Goal: Task Accomplishment & Management: Use online tool/utility

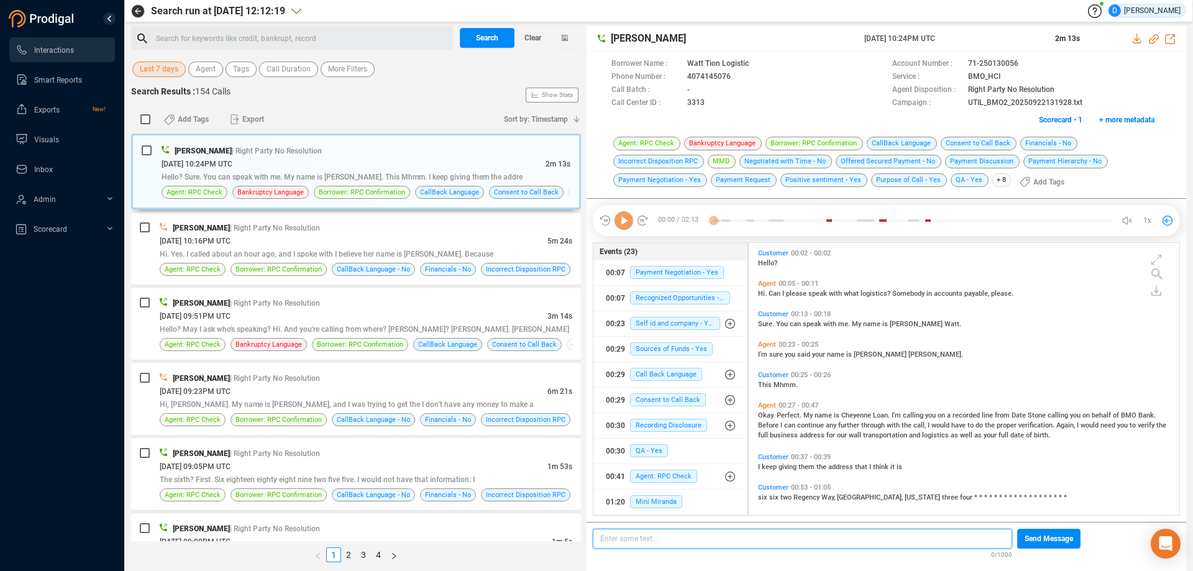
scroll to position [269, 424]
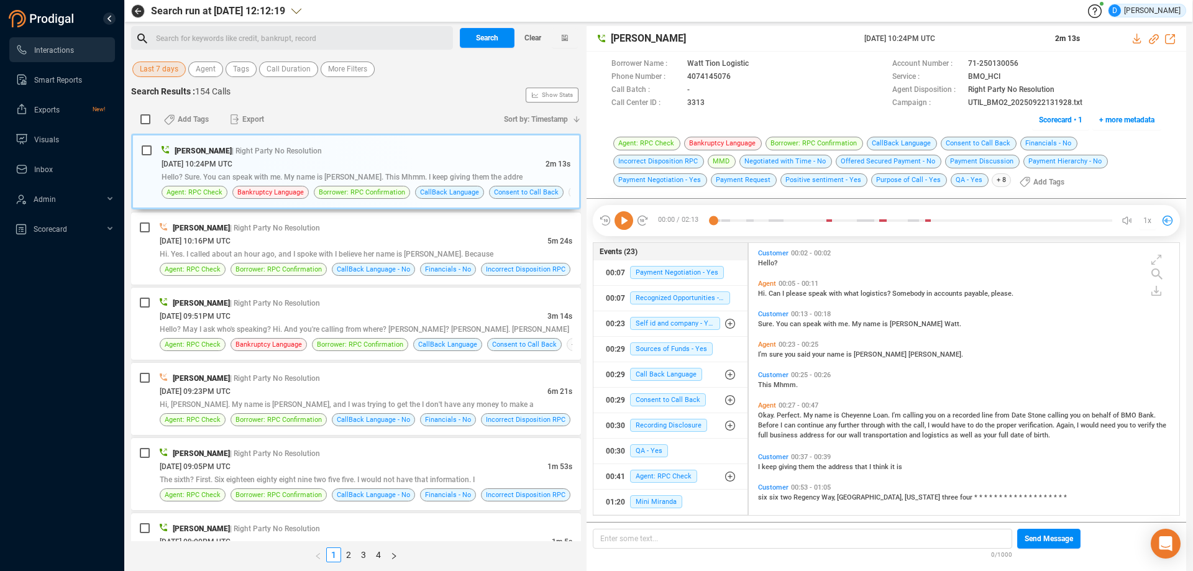
click at [163, 65] on span "Last 7 days" at bounding box center [159, 70] width 39 height 16
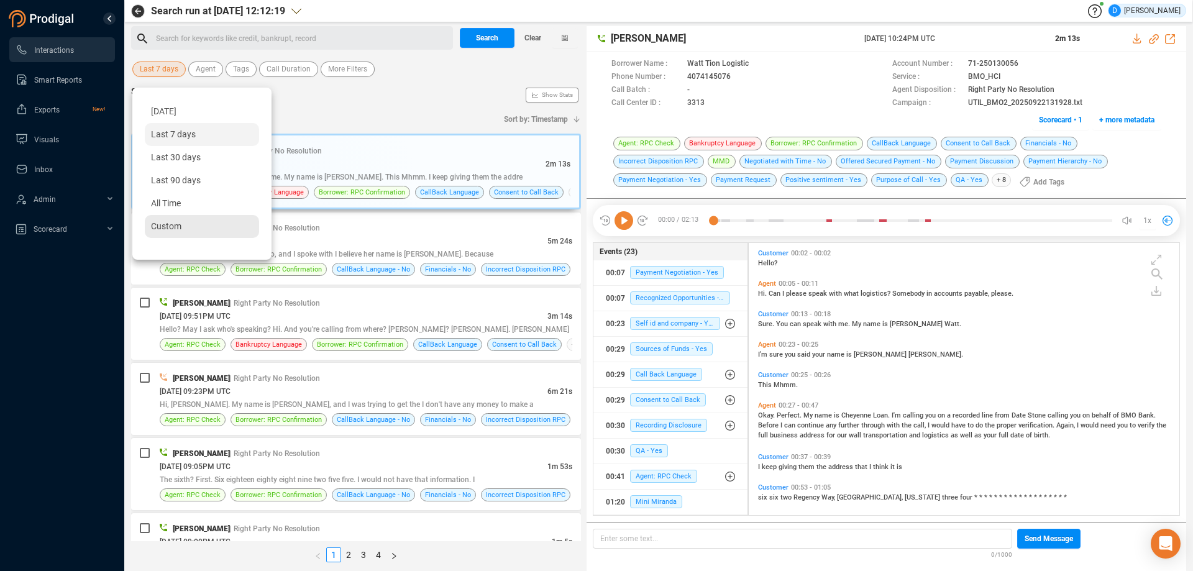
click at [168, 227] on span "Custom" at bounding box center [166, 226] width 30 height 10
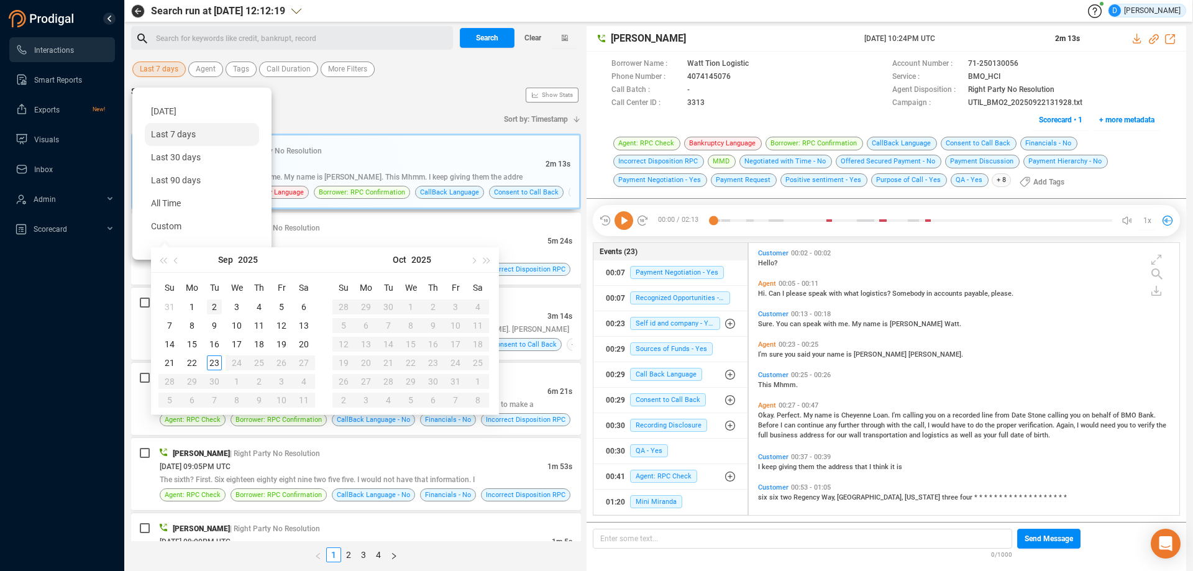
type input "[DATE]"
click at [212, 306] on div "2" at bounding box center [214, 307] width 15 height 15
type input "[DATE]"
click at [306, 321] on div "13" at bounding box center [303, 325] width 15 height 15
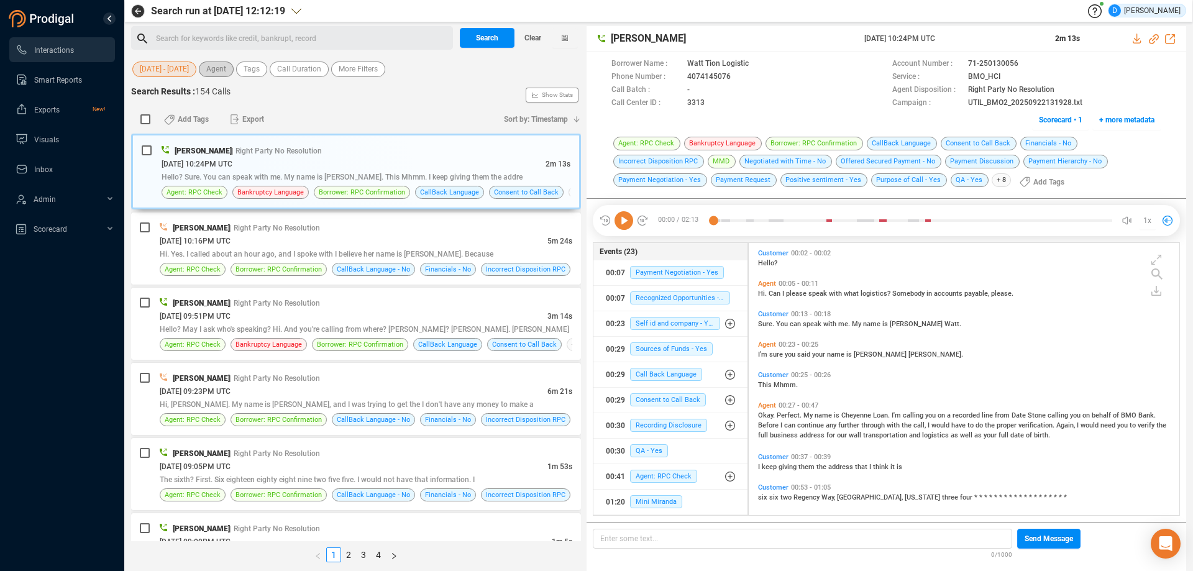
click at [225, 70] on span "Agent" at bounding box center [216, 70] width 20 height 16
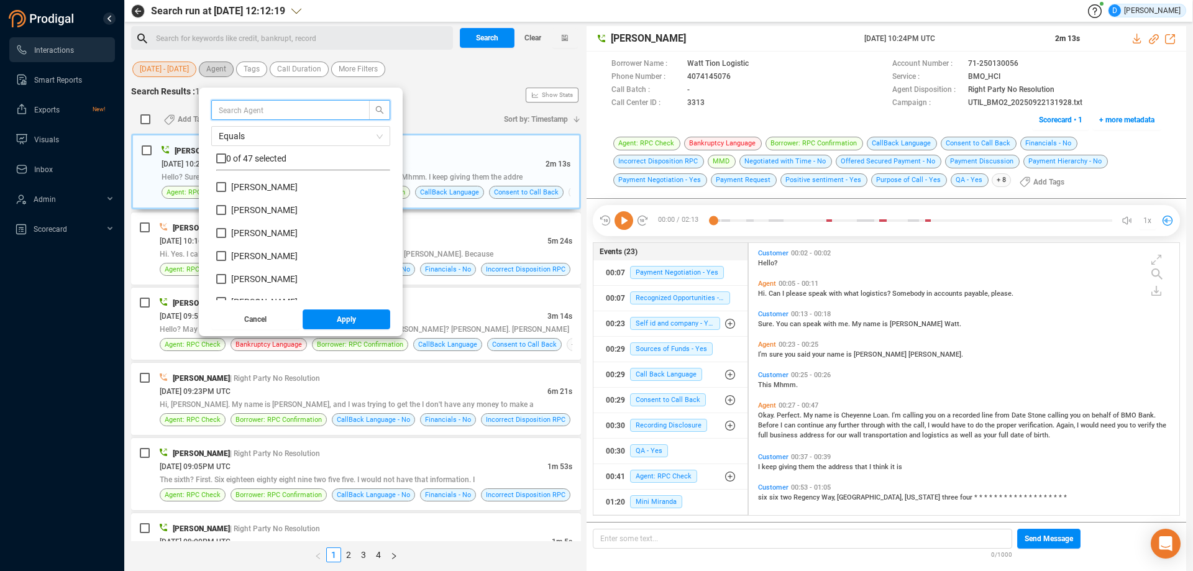
scroll to position [116, 168]
click at [232, 113] on input "text" at bounding box center [285, 110] width 132 height 14
type input "mario"
click at [224, 190] on input "[PERSON_NAME]" at bounding box center [221, 187] width 10 height 10
checkbox input "true"
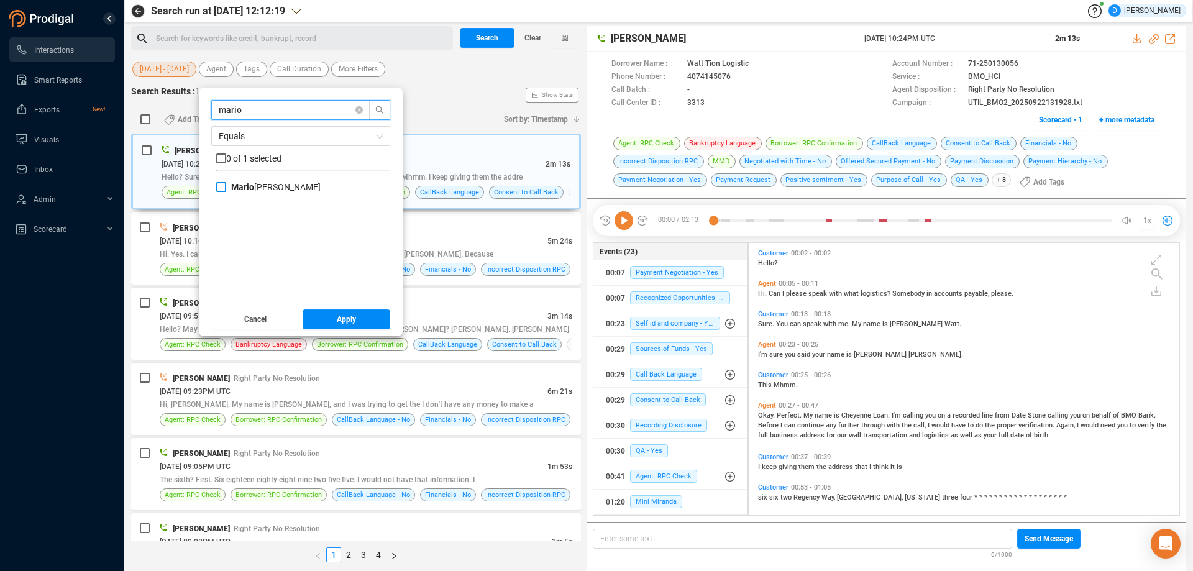
checkbox input "true"
click at [332, 316] on button "Apply" at bounding box center [347, 319] width 88 height 20
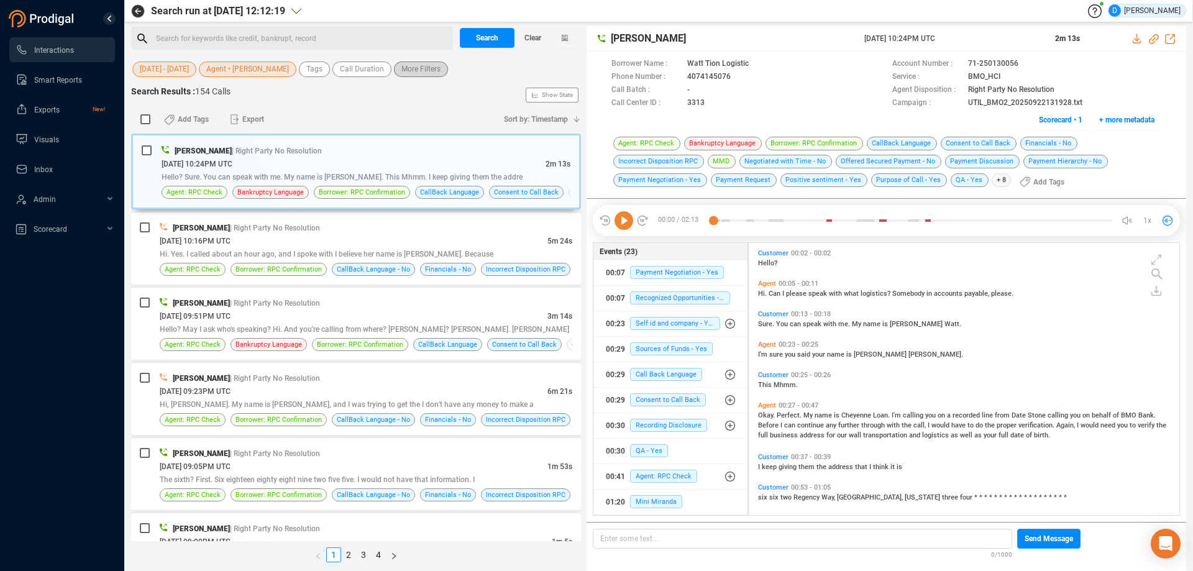
click at [407, 73] on span "More Filters" at bounding box center [420, 70] width 39 height 16
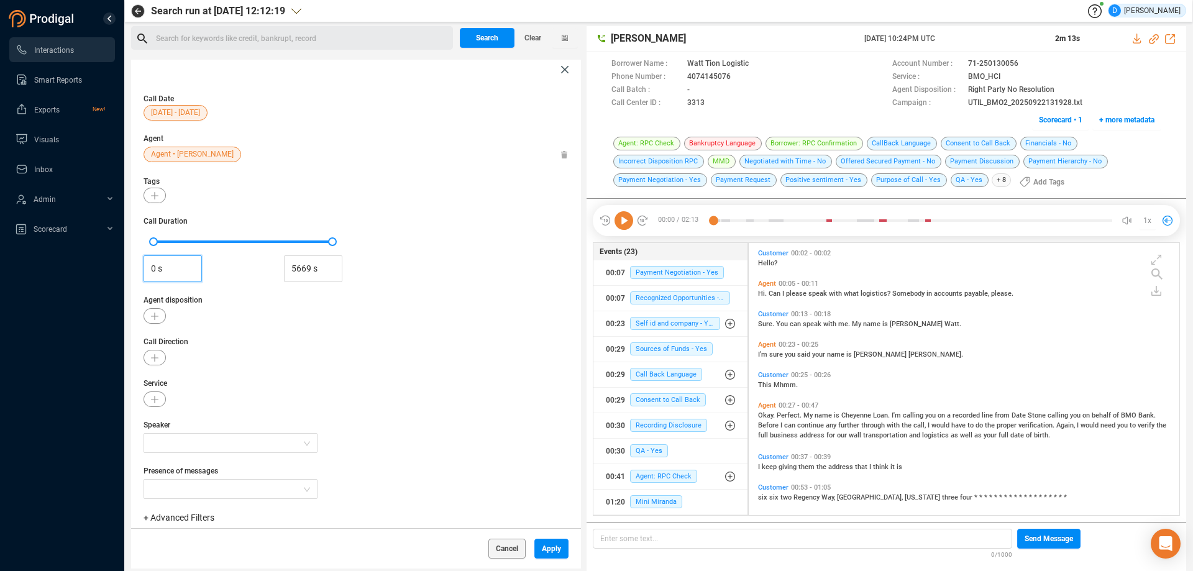
drag, startPoint x: 167, startPoint y: 267, endPoint x: 117, endPoint y: 267, distance: 49.1
click at [117, 267] on section "Interactions Smart Reports Exports New! Visuals Inbox Admin Scorecard Search ru…" at bounding box center [596, 285] width 1193 height 571
type input "60 s"
type input "5669 s"
click at [152, 318] on icon "button" at bounding box center [154, 316] width 7 height 7
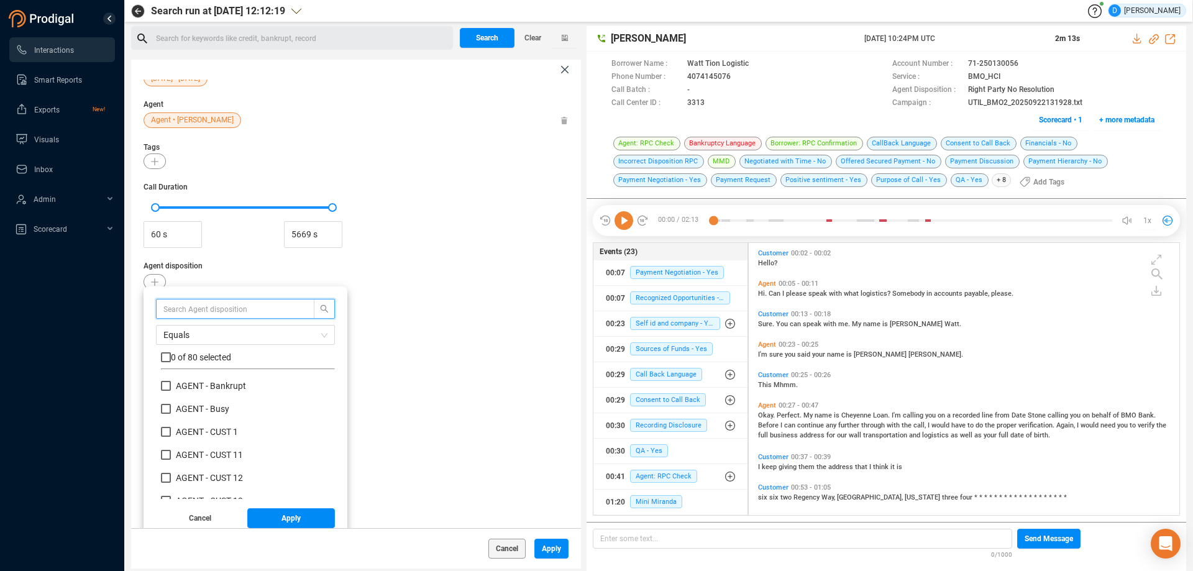
click at [172, 311] on input "text" at bounding box center [229, 309] width 132 height 14
type input "rpc"
click at [165, 363] on label at bounding box center [166, 357] width 10 height 13
click at [165, 362] on input "checkbox" at bounding box center [166, 357] width 10 height 10
checkbox input "true"
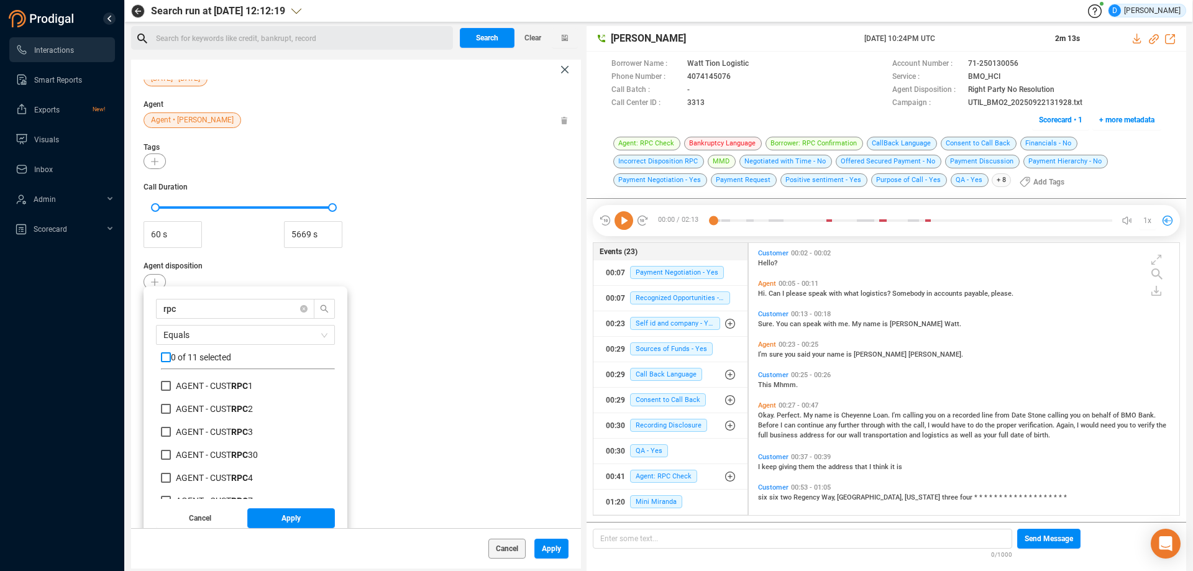
checkbox input "true"
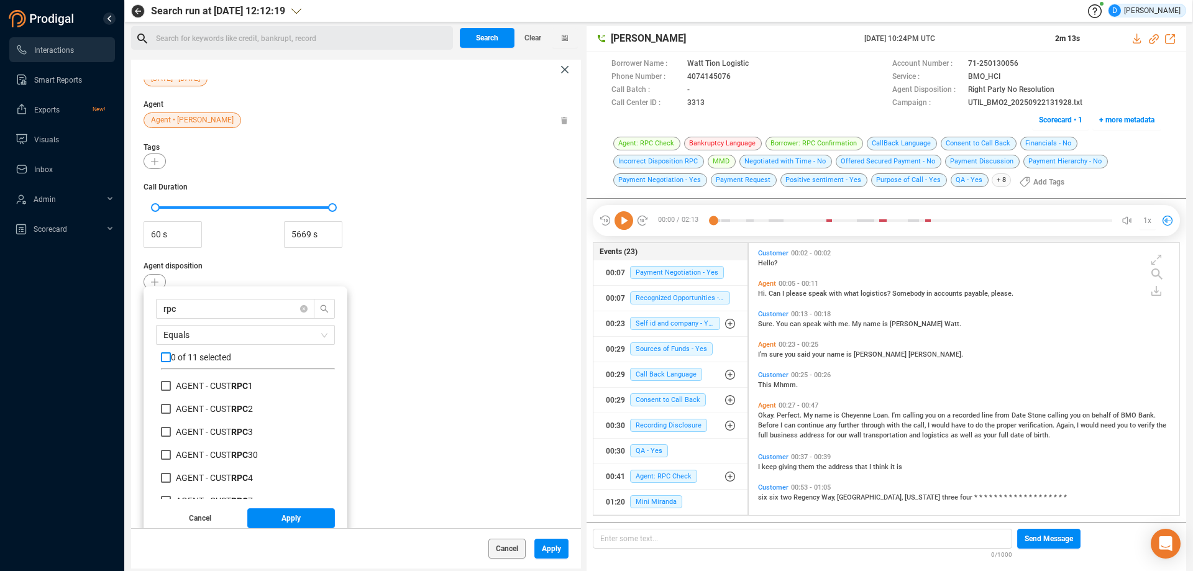
checkbox input "true"
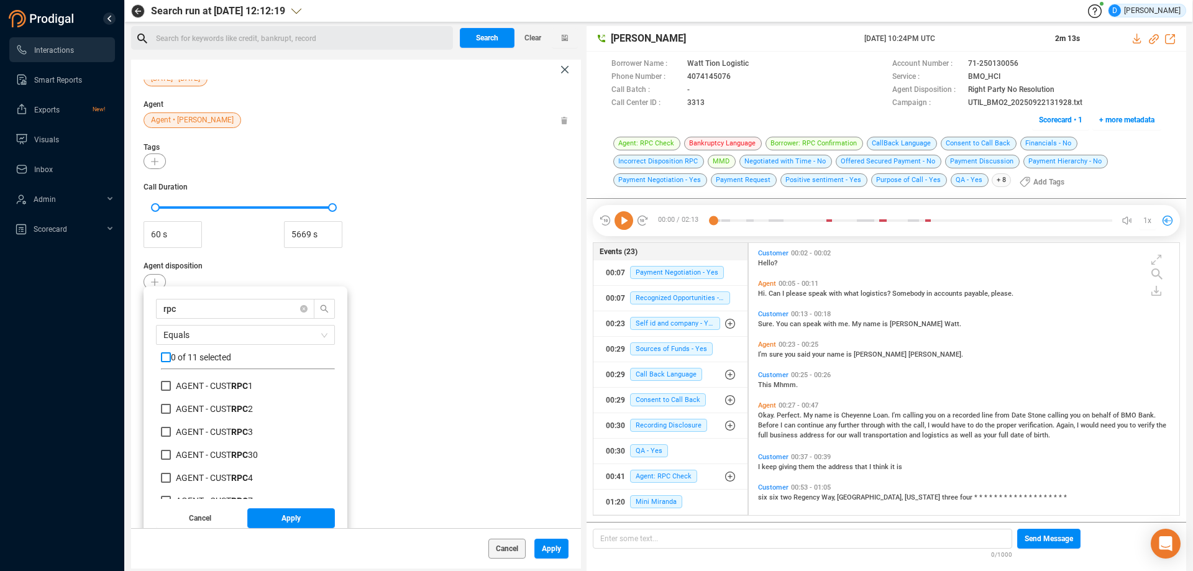
checkbox input "true"
drag, startPoint x: 190, startPoint y: 311, endPoint x: 135, endPoint y: 318, distance: 54.4
click at [135, 318] on div "Call Date [DATE] - [DATE] Agent Agent • [PERSON_NAME] Tags Call Duration 60 s 5…" at bounding box center [356, 304] width 450 height 449
type input "p"
checkbox input "false"
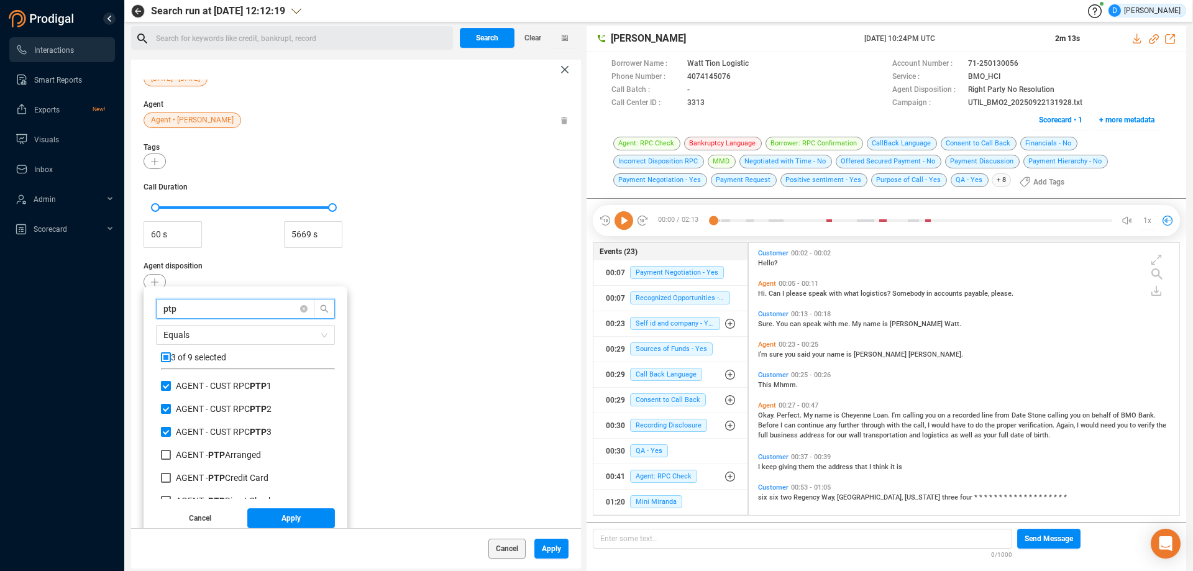
type input "ptp"
click at [170, 360] on input "checkbox" at bounding box center [166, 357] width 10 height 10
checkbox input "true"
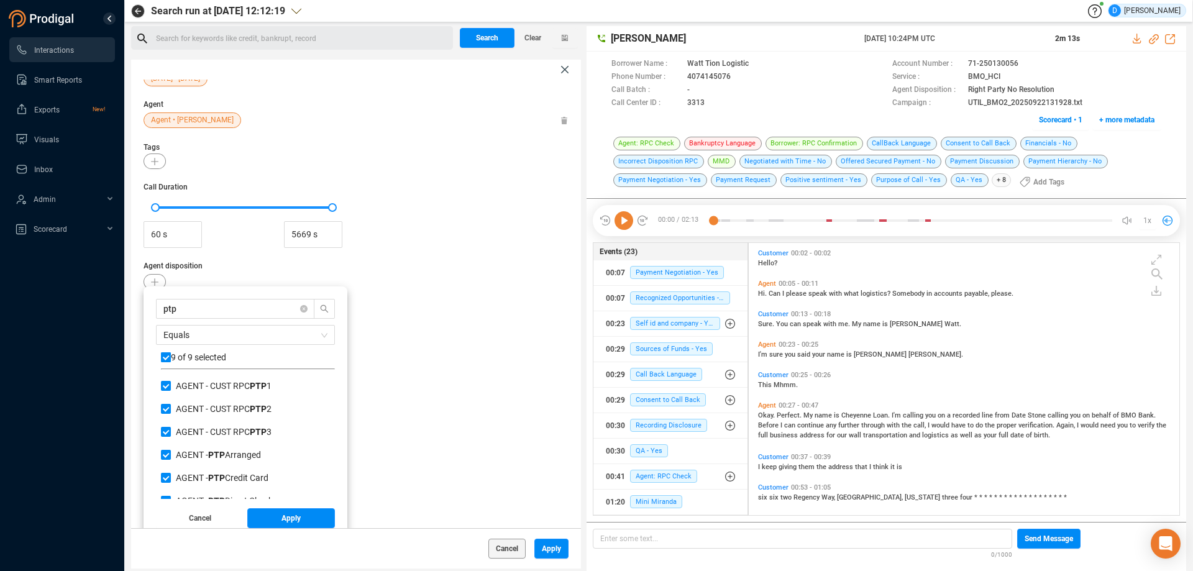
checkbox input "true"
drag, startPoint x: 168, startPoint y: 306, endPoint x: 108, endPoint y: 299, distance: 60.7
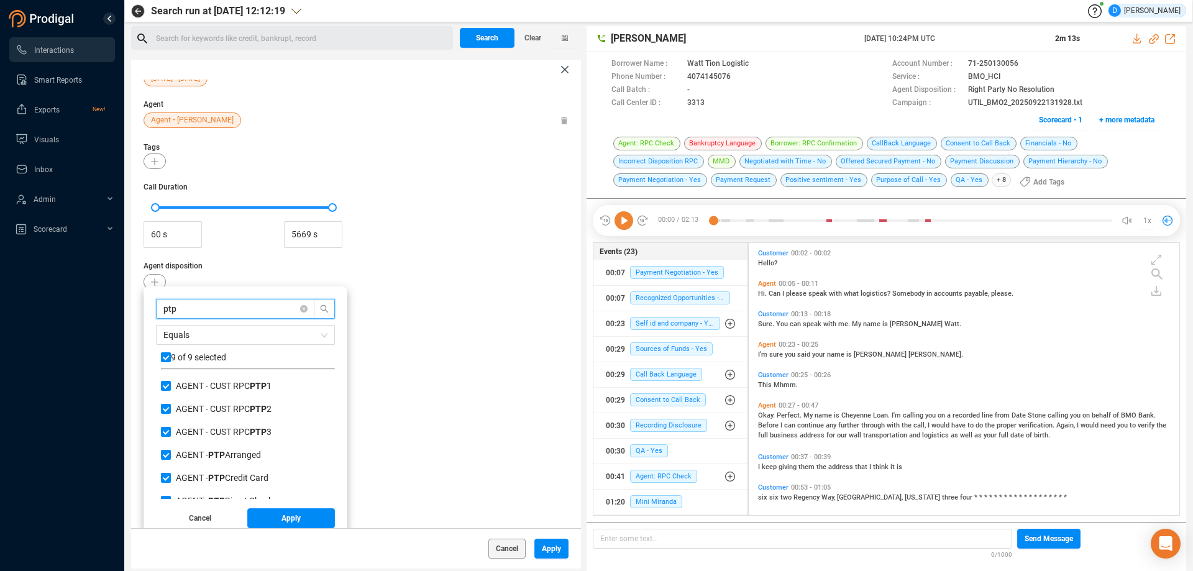
click at [112, 300] on section "Interactions Smart Reports Exports New! Visuals Inbox Admin Scorecard Search ru…" at bounding box center [596, 285] width 1193 height 571
type input "c"
checkbox input "false"
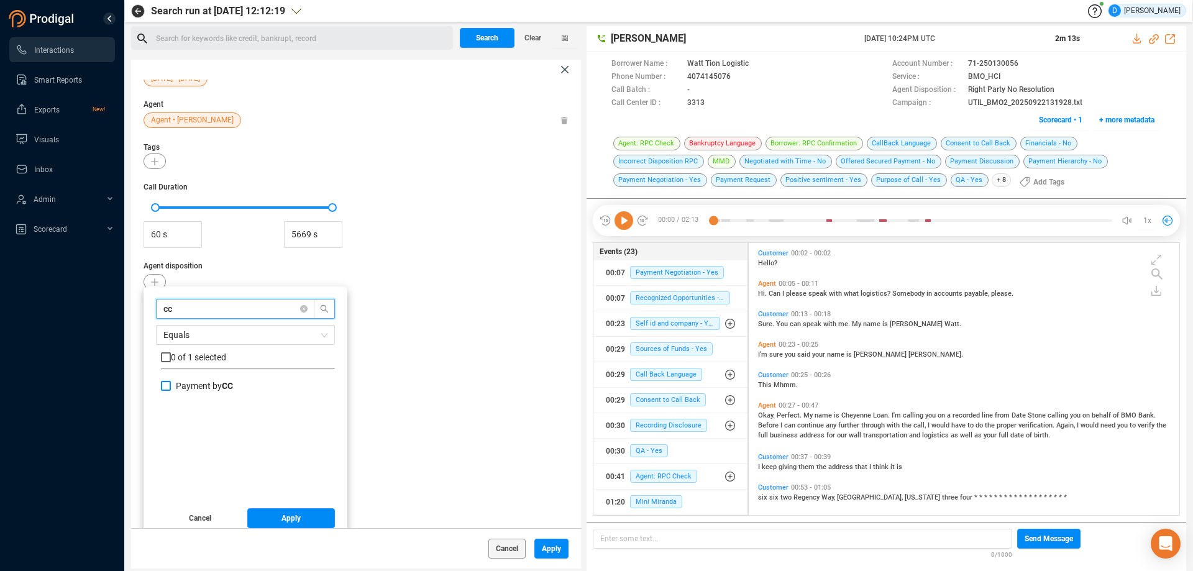
type input "cc"
click at [165, 388] on input "Payment by CC" at bounding box center [166, 386] width 10 height 10
checkbox input "true"
drag, startPoint x: 183, startPoint y: 313, endPoint x: 131, endPoint y: 311, distance: 51.6
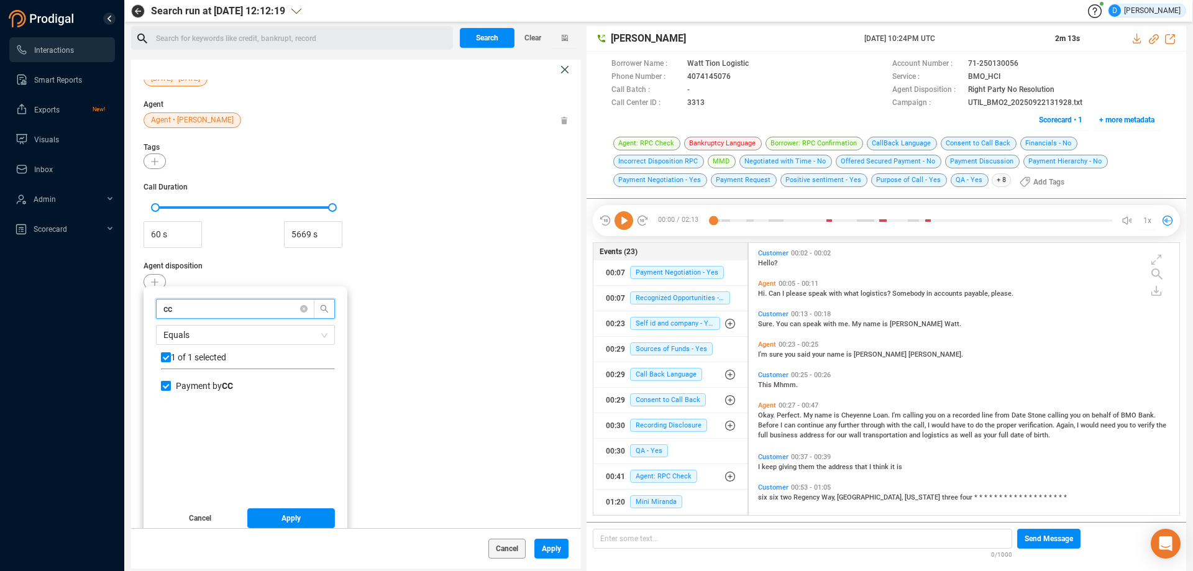
click at [131, 311] on div "Call Date [DATE] - [DATE] Agent Agent • [PERSON_NAME] Tags Call Duration 60 s 5…" at bounding box center [356, 304] width 450 height 449
type input "p"
checkbox input "false"
type input "payment"
click at [165, 362] on input "checkbox" at bounding box center [166, 357] width 10 height 10
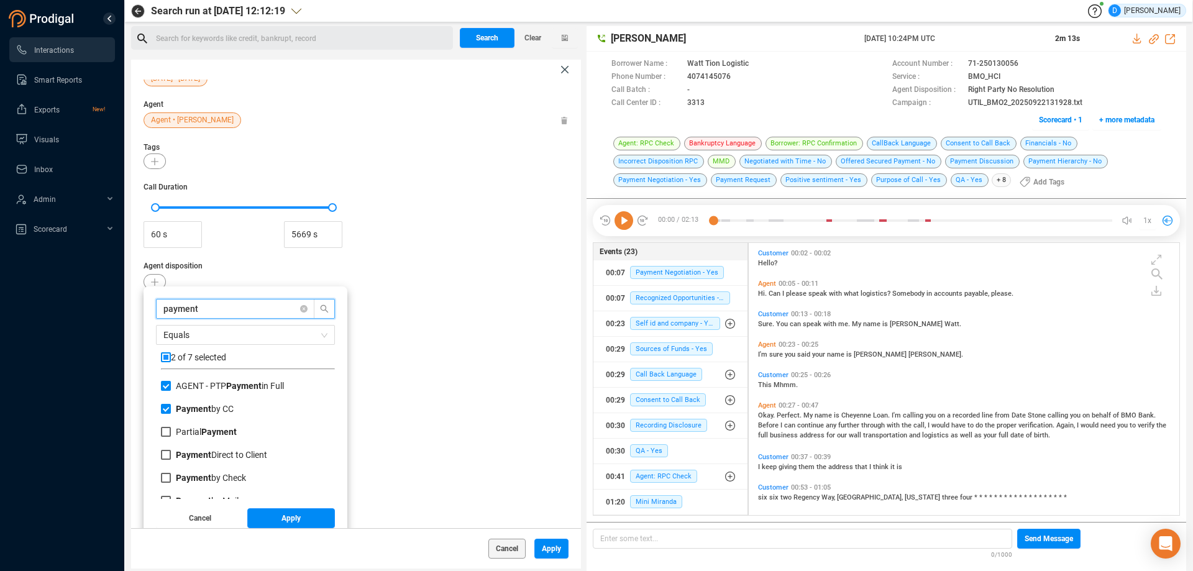
checkbox input "true"
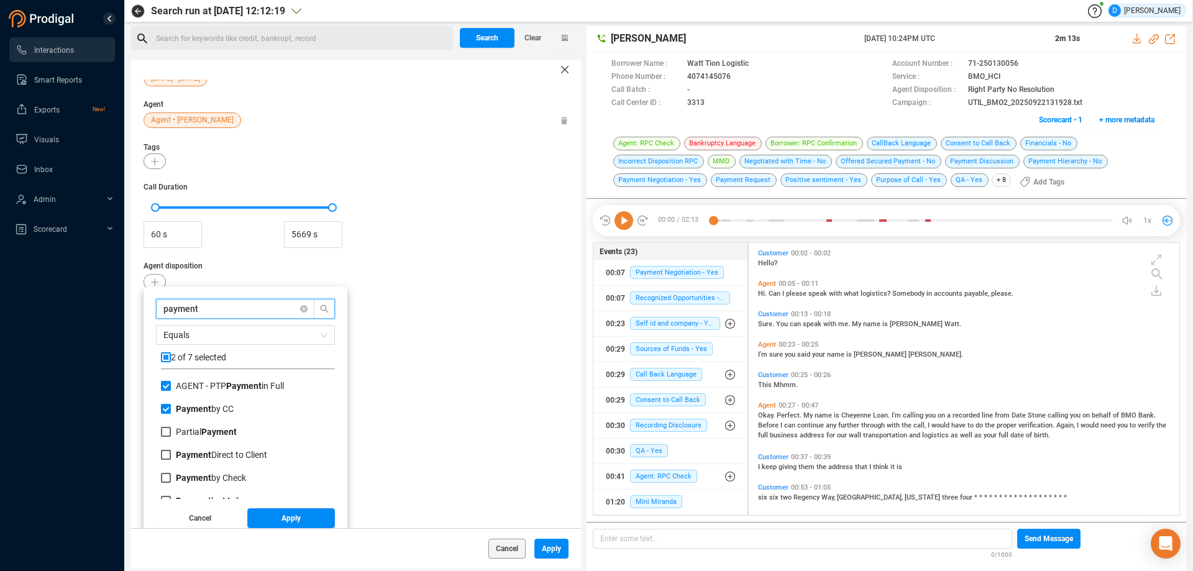
checkbox input "true"
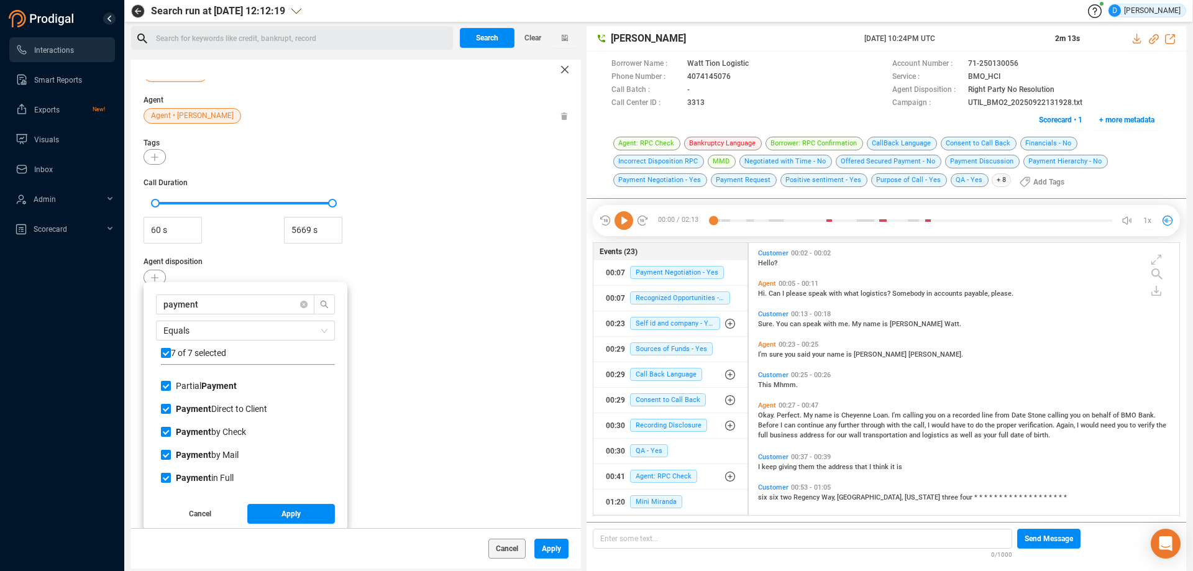
scroll to position [41, 0]
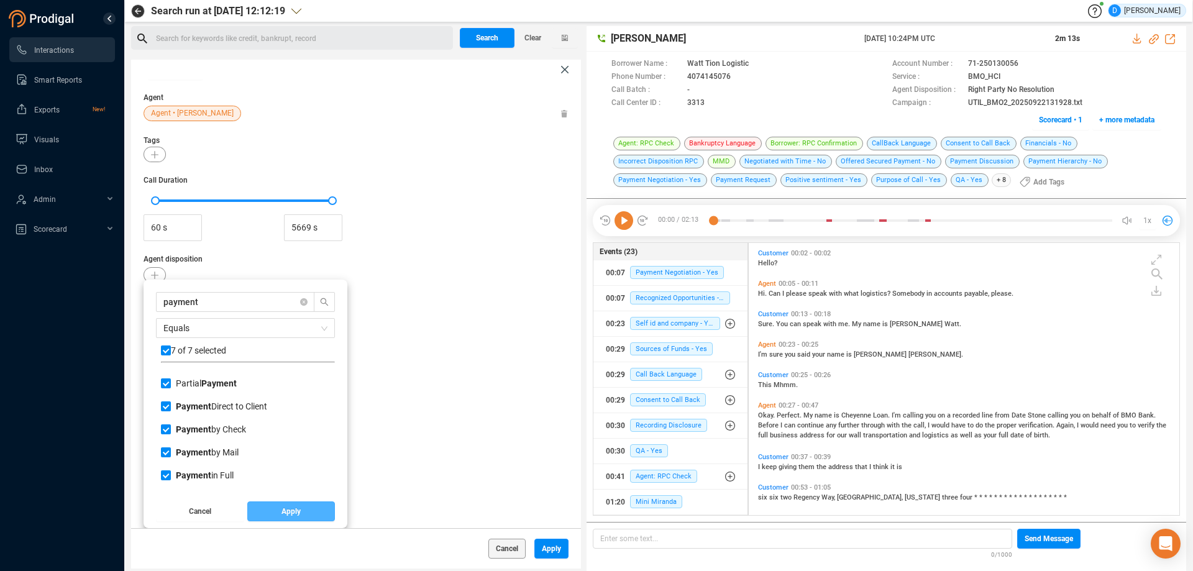
click at [288, 509] on span "Apply" at bounding box center [291, 512] width 19 height 20
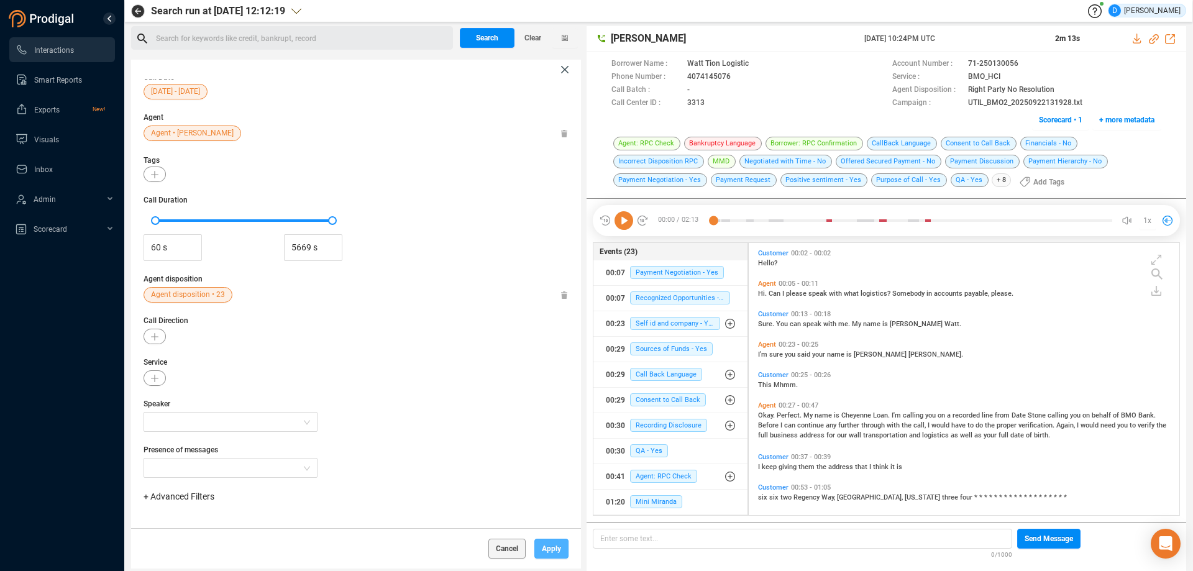
click at [551, 552] on span "Apply" at bounding box center [551, 549] width 19 height 20
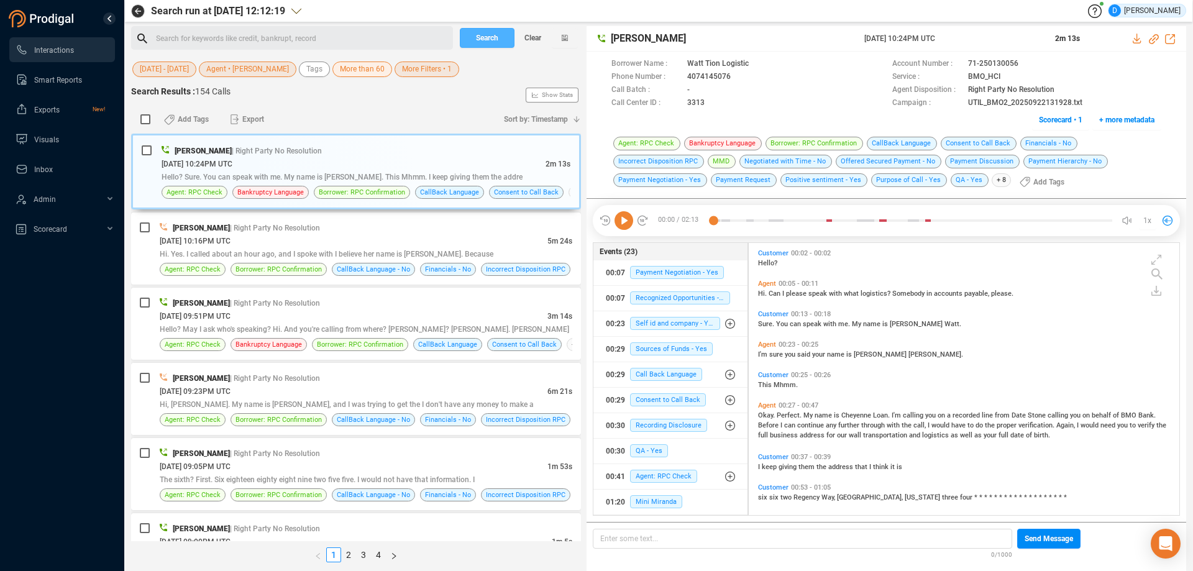
click at [482, 43] on span "Search" at bounding box center [487, 38] width 22 height 20
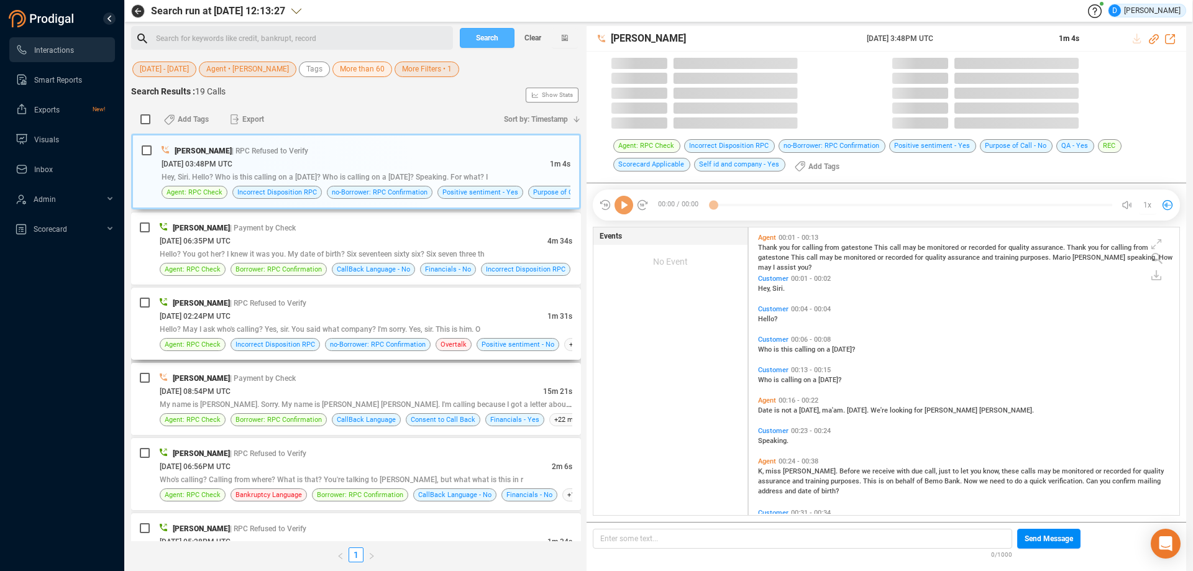
scroll to position [287, 424]
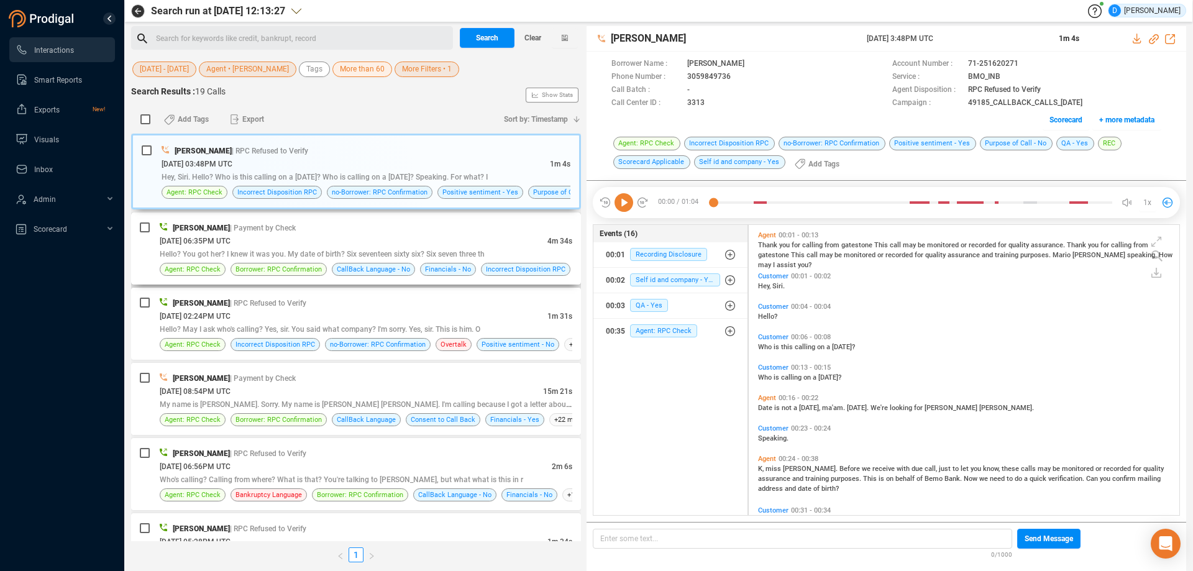
click at [349, 239] on div "[DATE] 06:35PM UTC" at bounding box center [354, 240] width 388 height 13
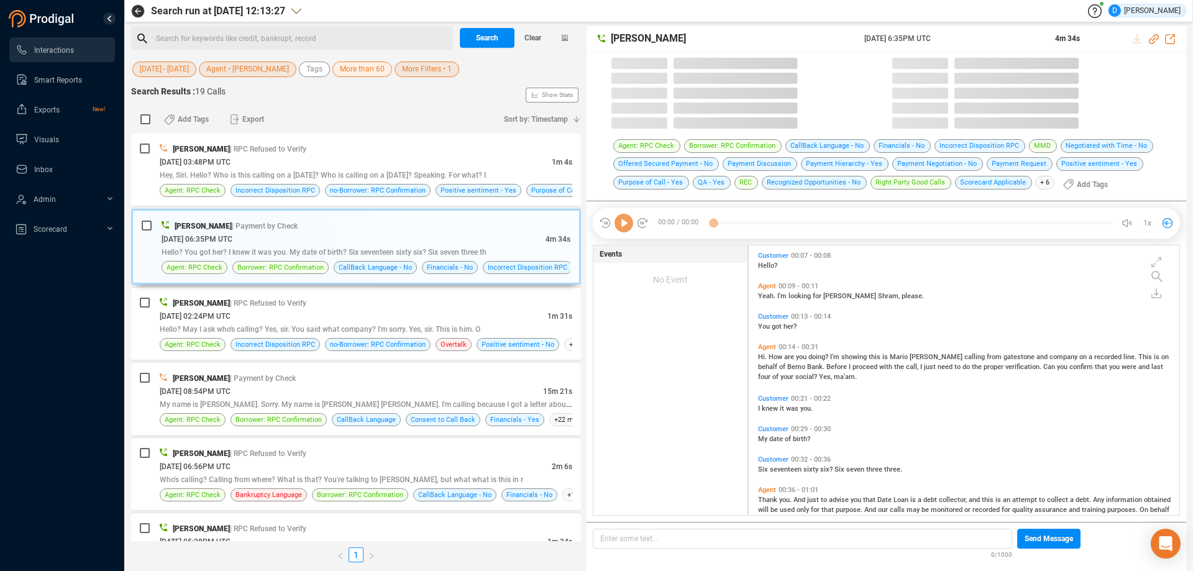
scroll to position [269, 424]
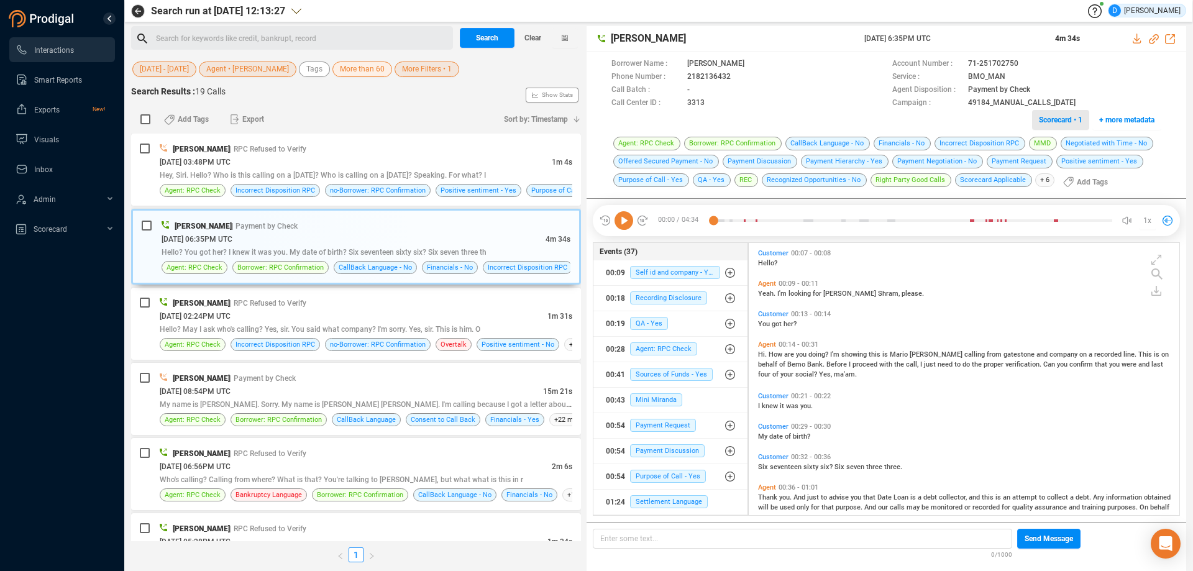
click at [1048, 122] on span "Scorecard • 1" at bounding box center [1061, 120] width 44 height 20
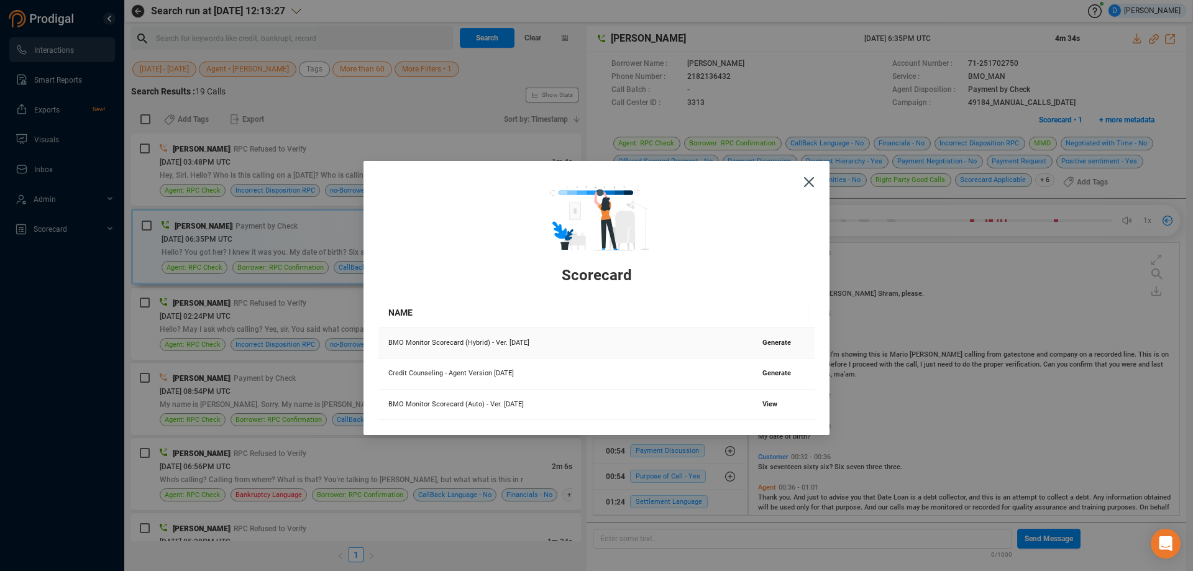
click at [769, 346] on span "Generate" at bounding box center [777, 343] width 29 height 8
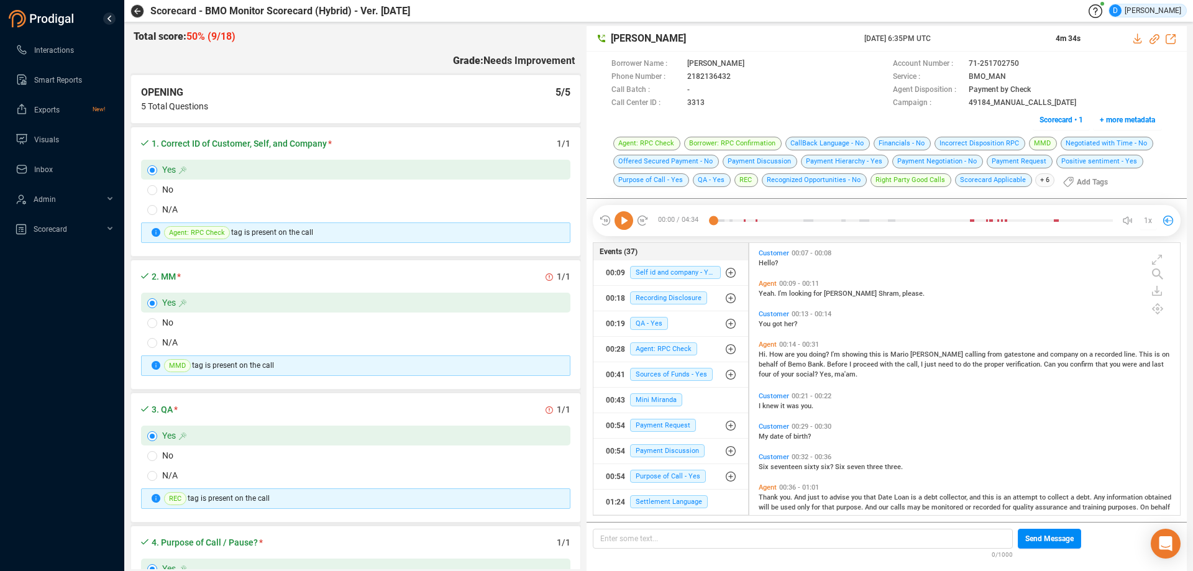
scroll to position [269, 424]
click at [625, 224] on icon at bounding box center [624, 220] width 19 height 19
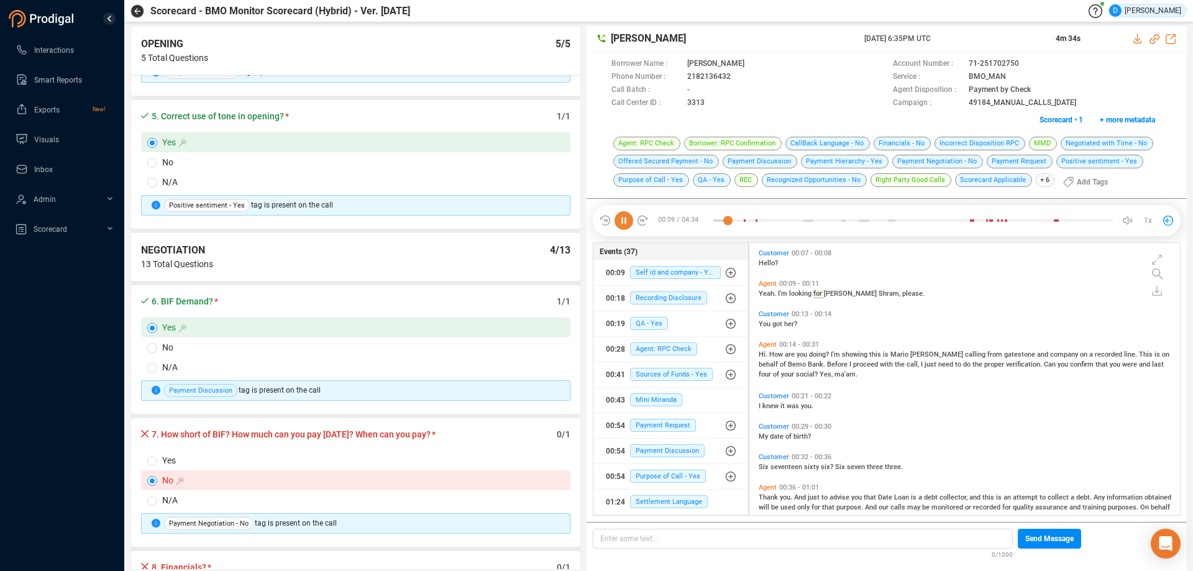
scroll to position [621, 0]
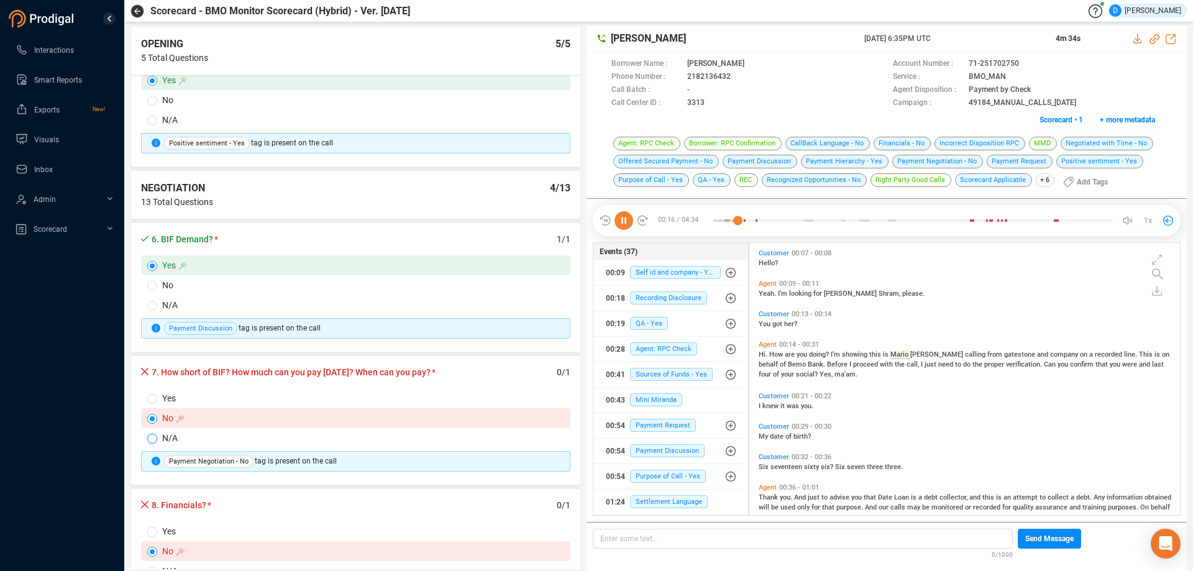
click at [155, 437] on input "N/A" at bounding box center [152, 439] width 10 height 10
radio input "true"
radio input "false"
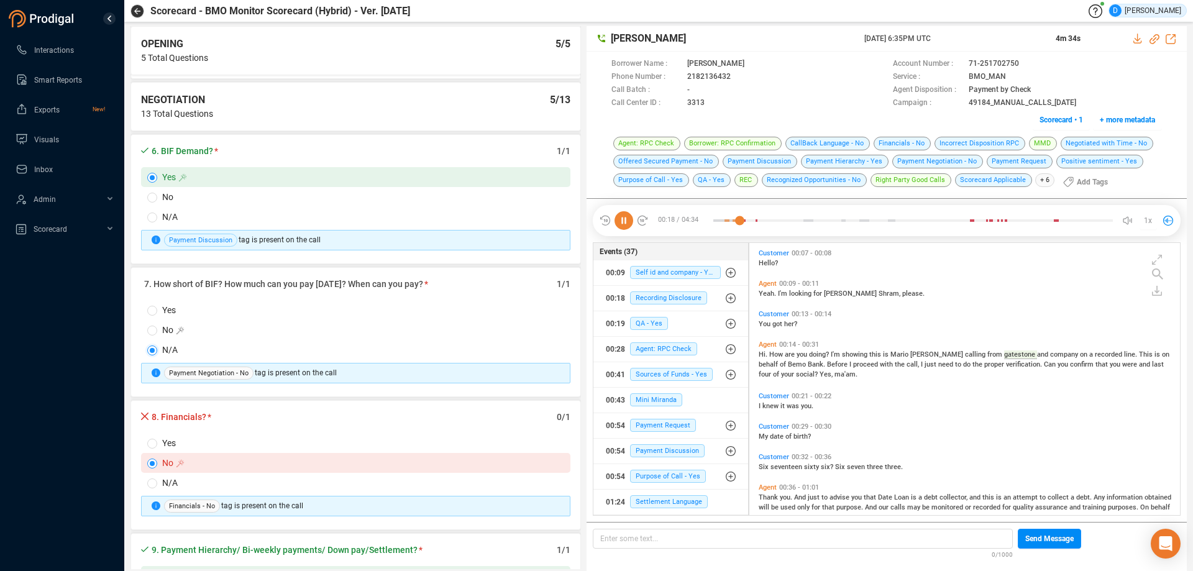
scroll to position [746, 0]
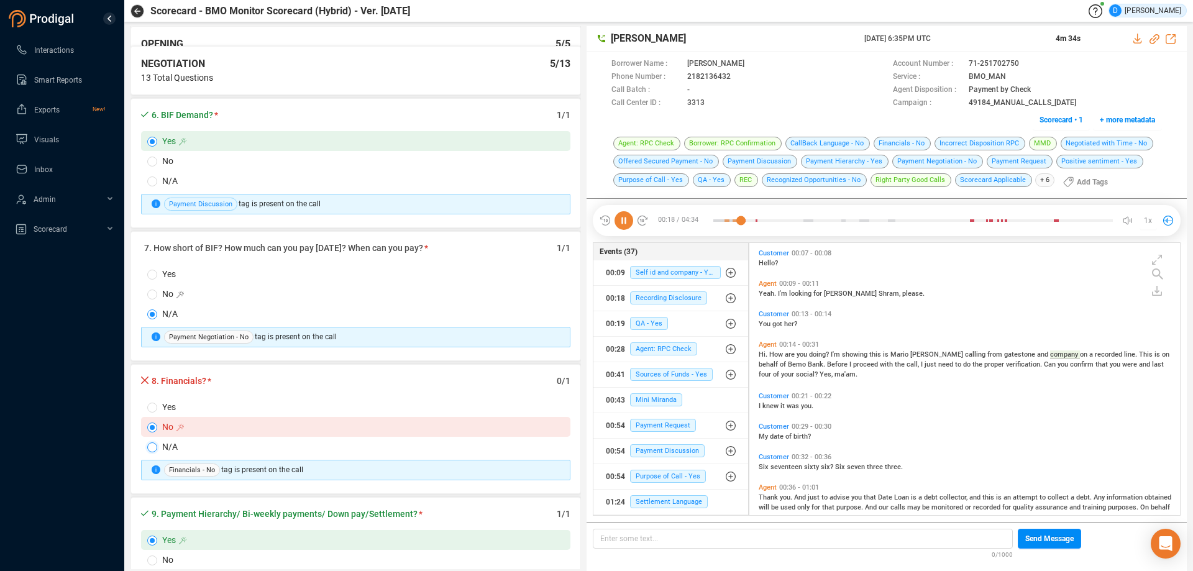
drag, startPoint x: 151, startPoint y: 444, endPoint x: 147, endPoint y: 449, distance: 6.6
click at [150, 445] on input "N/A" at bounding box center [152, 447] width 10 height 10
radio input "true"
radio input "false"
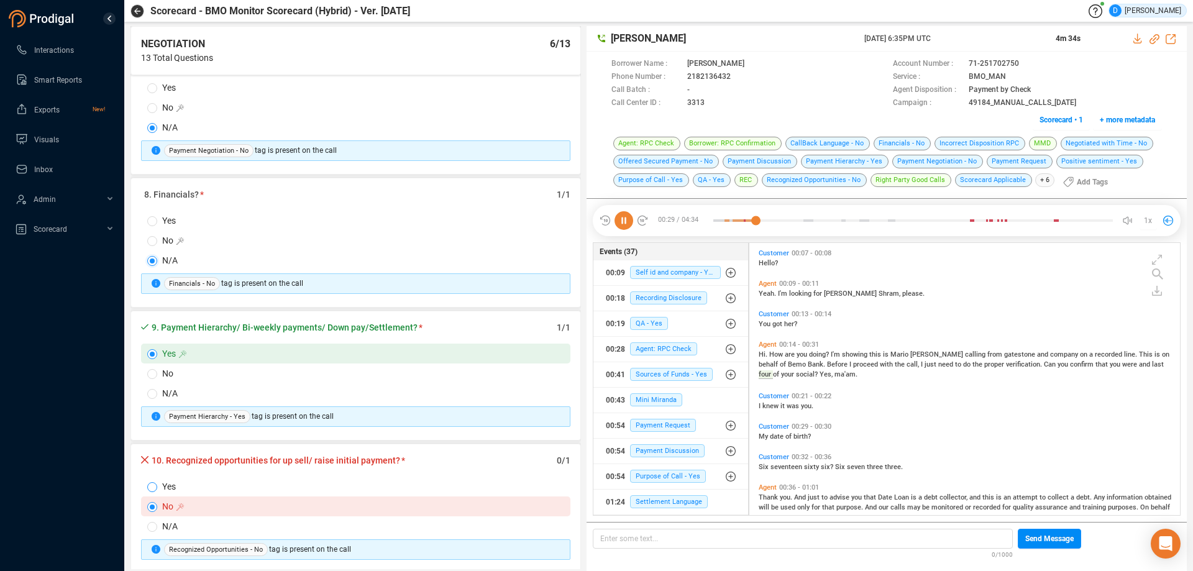
scroll to position [55, 0]
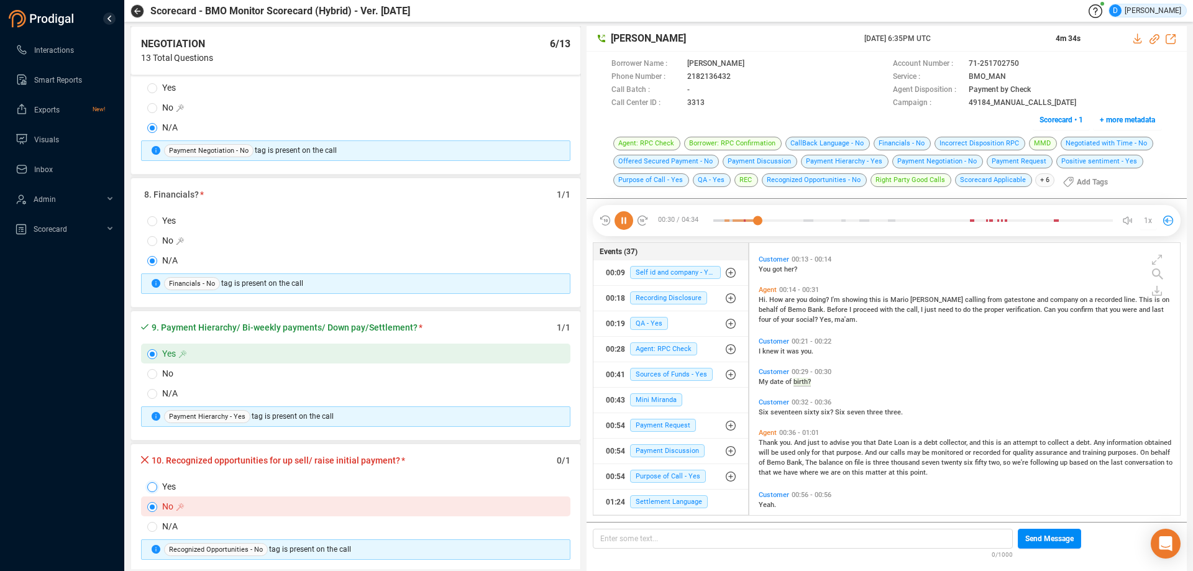
click at [153, 487] on input "Yes" at bounding box center [152, 487] width 10 height 10
radio input "true"
radio input "false"
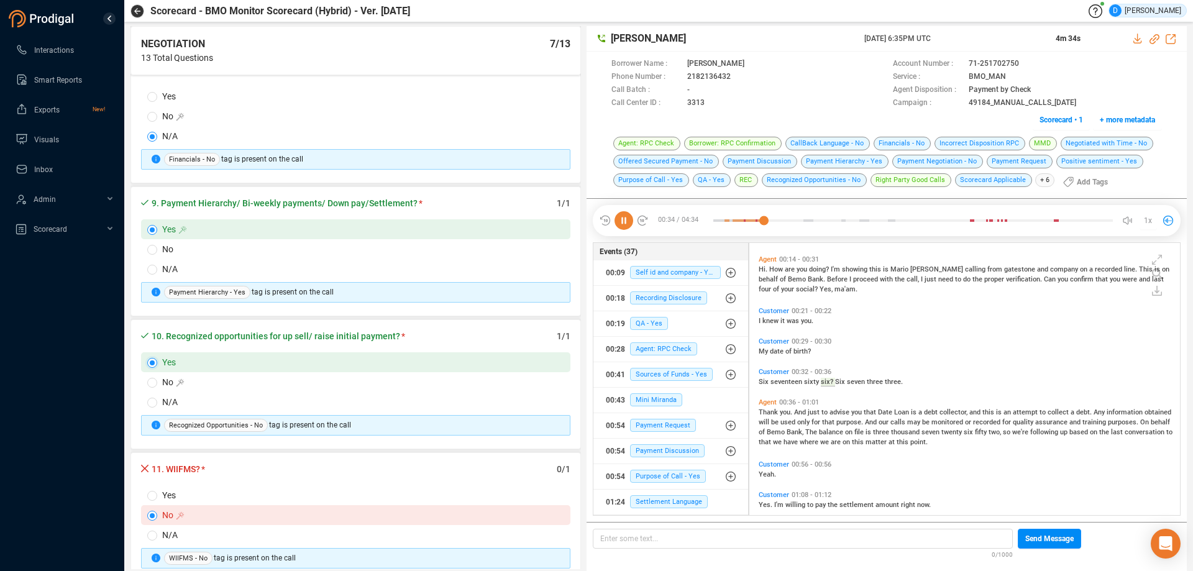
scroll to position [1181, 0]
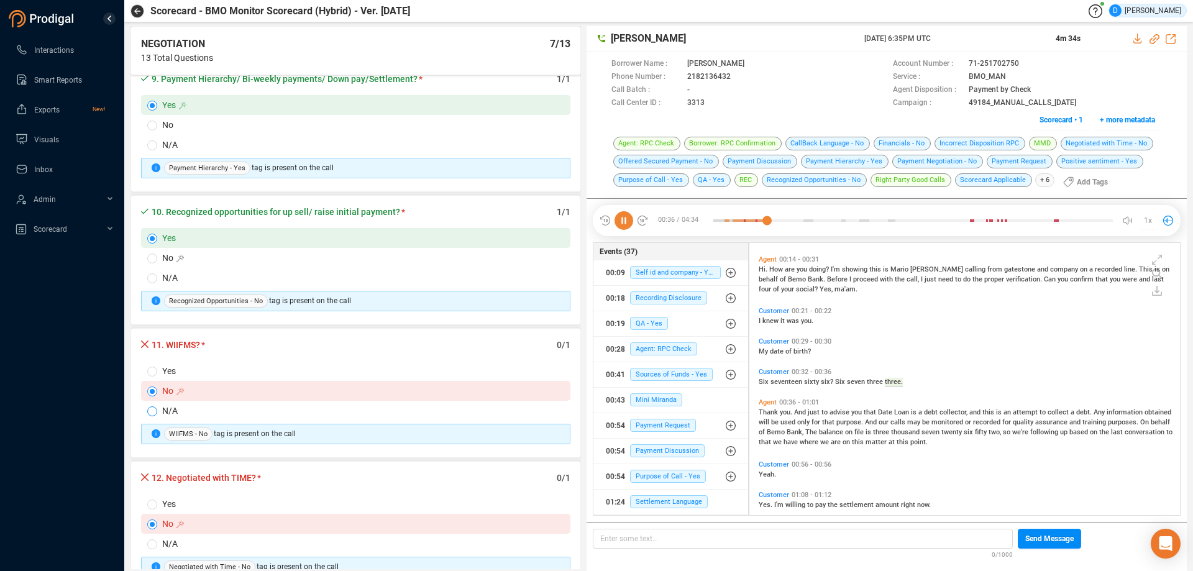
drag, startPoint x: 151, startPoint y: 405, endPoint x: 154, endPoint y: 412, distance: 8.1
click at [152, 405] on label "N/A" at bounding box center [355, 411] width 429 height 20
click at [152, 406] on input "N/A" at bounding box center [152, 411] width 10 height 10
radio input "true"
radio input "false"
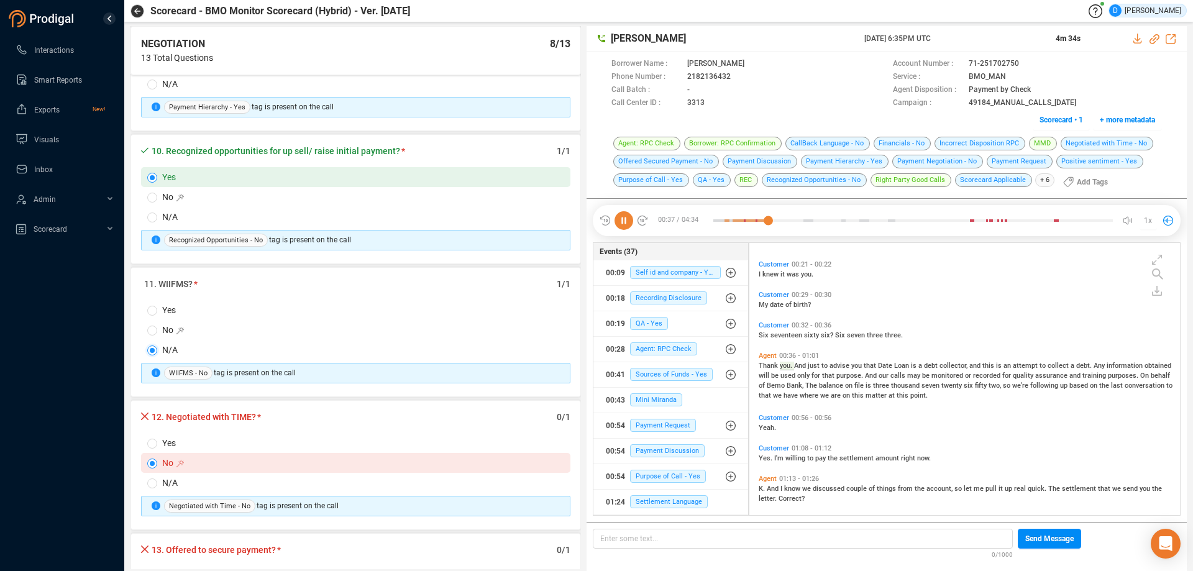
scroll to position [1243, 0]
click at [154, 441] on input "Yes" at bounding box center [152, 442] width 10 height 10
radio input "true"
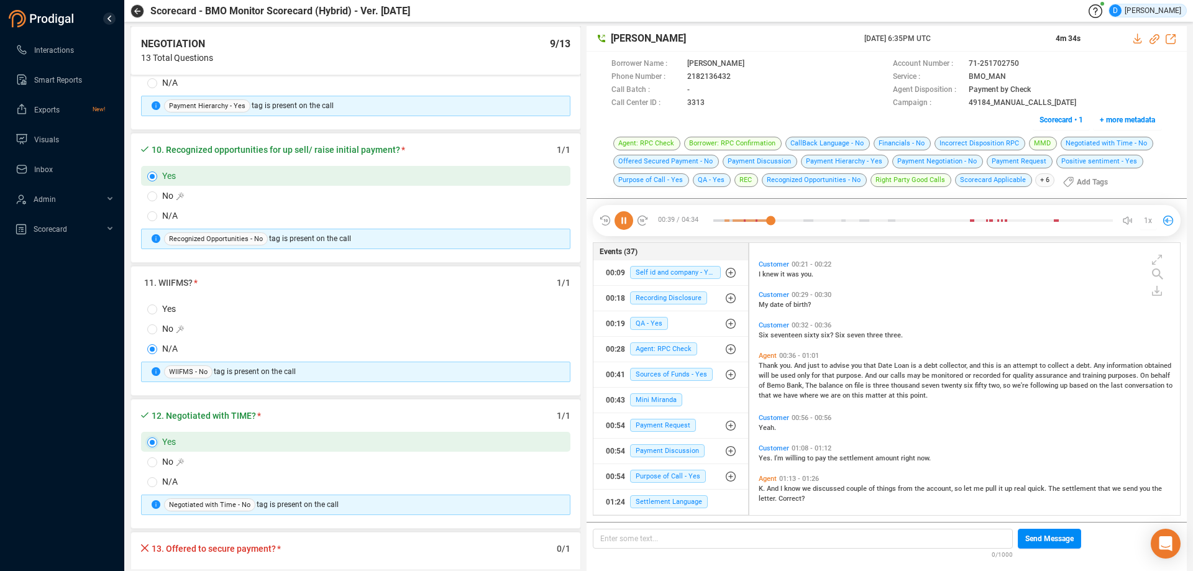
radio input "false"
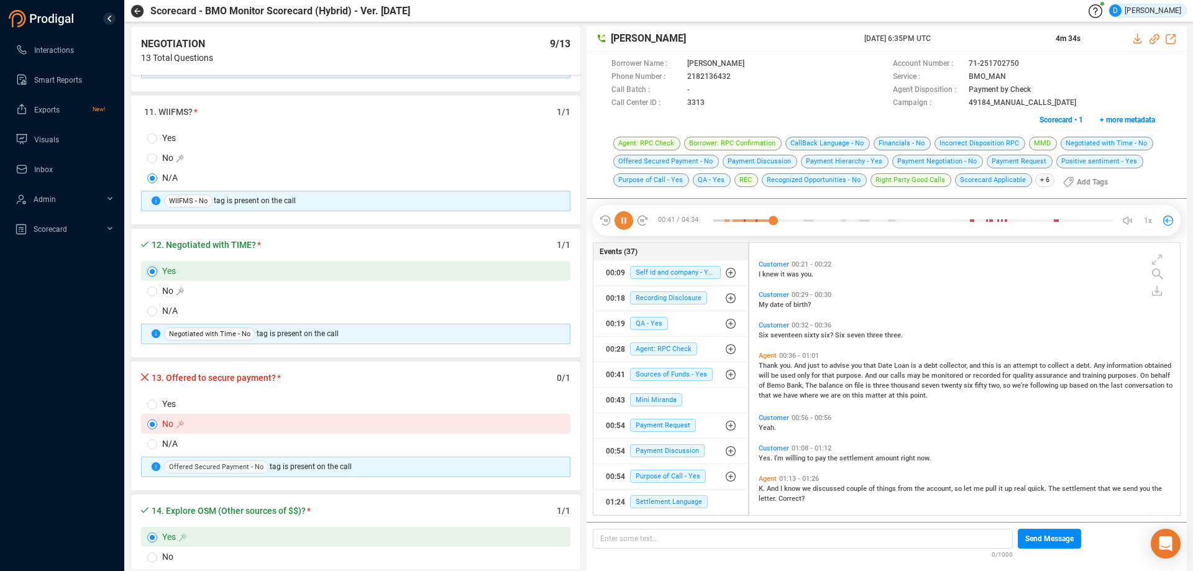
scroll to position [1429, 0]
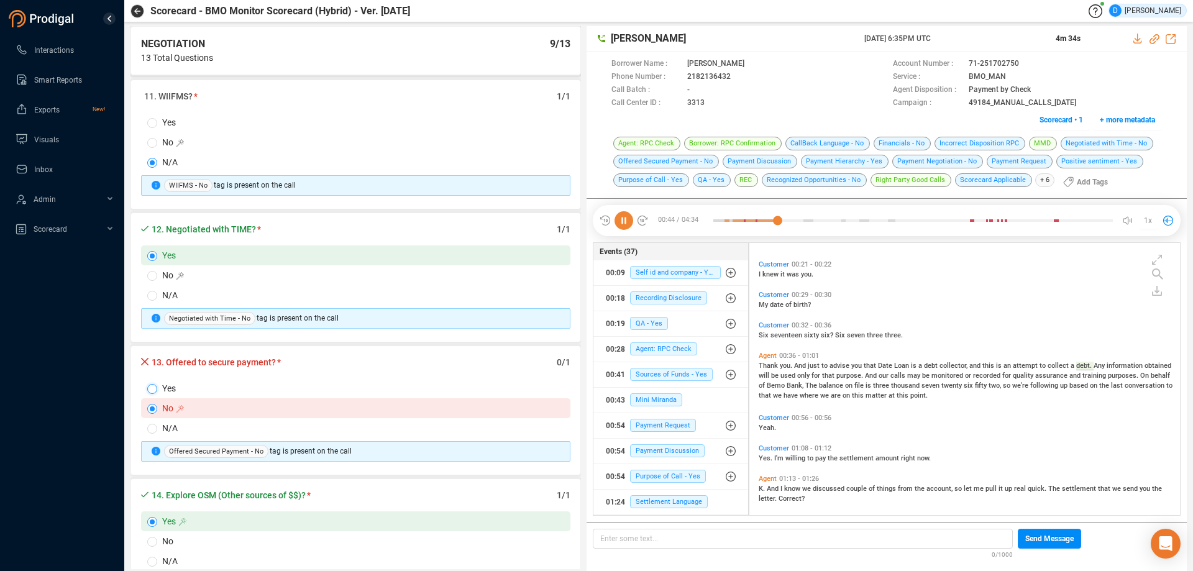
click at [154, 389] on input "Yes" at bounding box center [152, 389] width 10 height 10
radio input "true"
radio input "false"
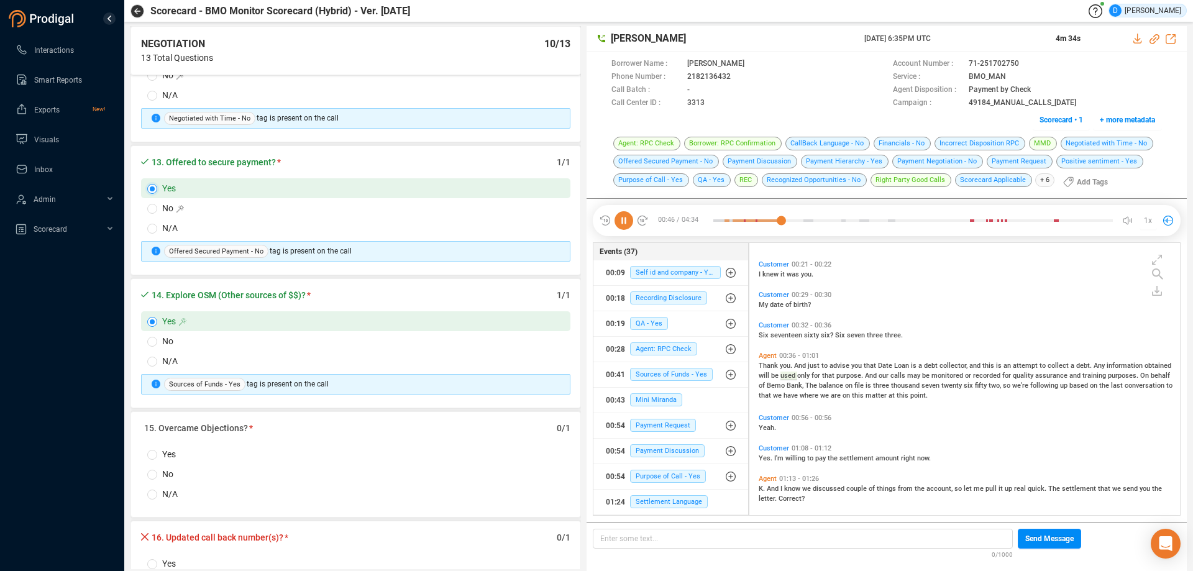
scroll to position [1678, 0]
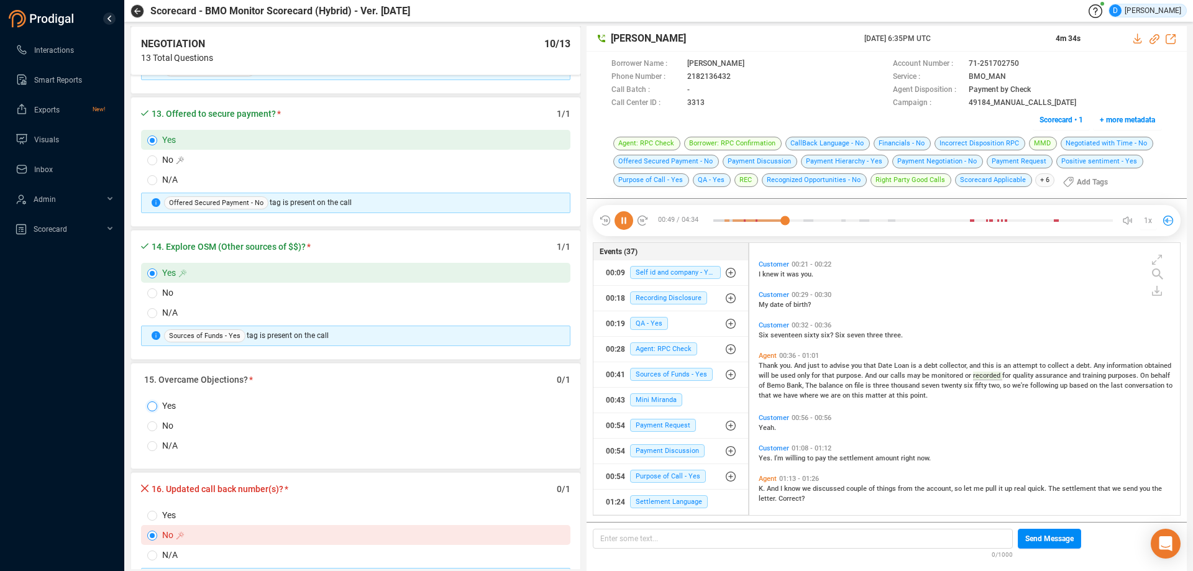
click at [152, 405] on input "Yes" at bounding box center [152, 406] width 10 height 10
radio input "true"
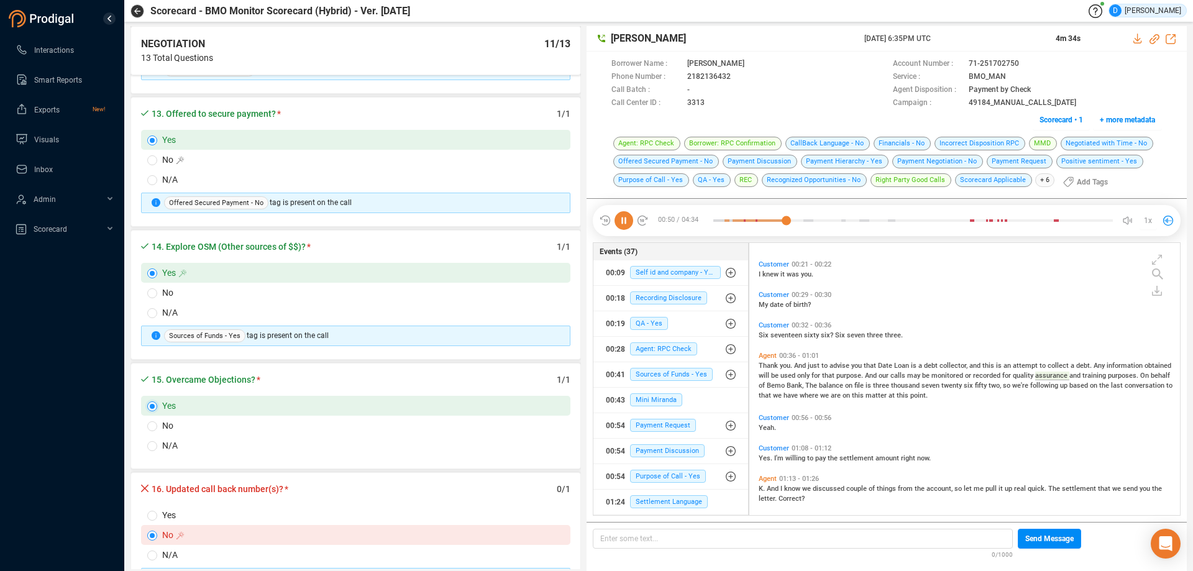
scroll to position [1802, 0]
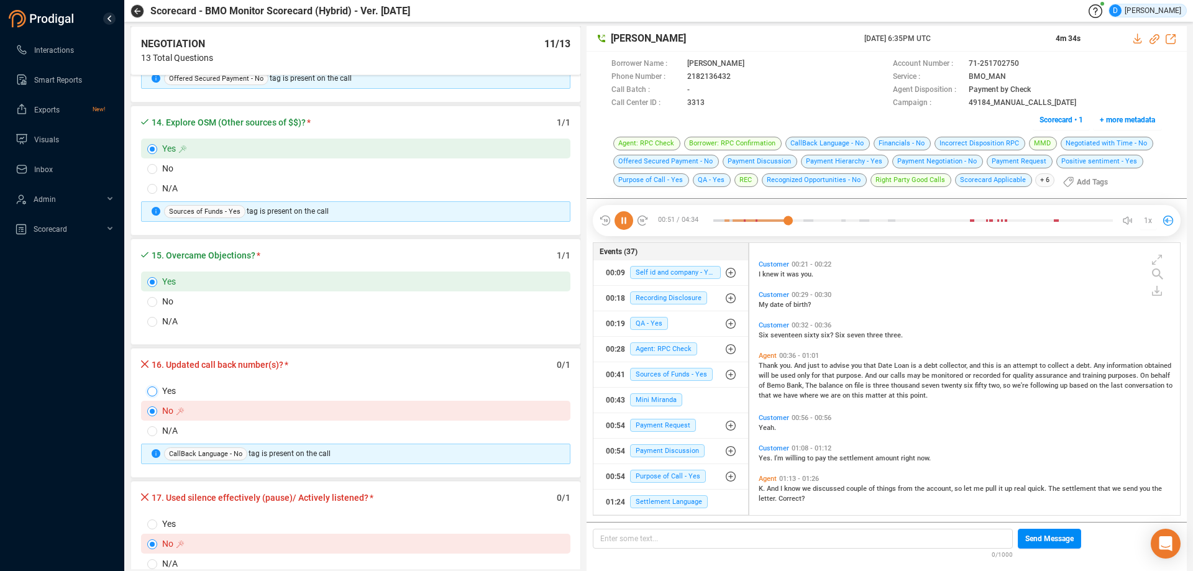
drag, startPoint x: 152, startPoint y: 393, endPoint x: 151, endPoint y: 401, distance: 8.1
click at [152, 396] on label "Yes" at bounding box center [355, 391] width 429 height 20
click at [152, 396] on input "Yes" at bounding box center [152, 392] width 10 height 10
radio input "true"
radio input "false"
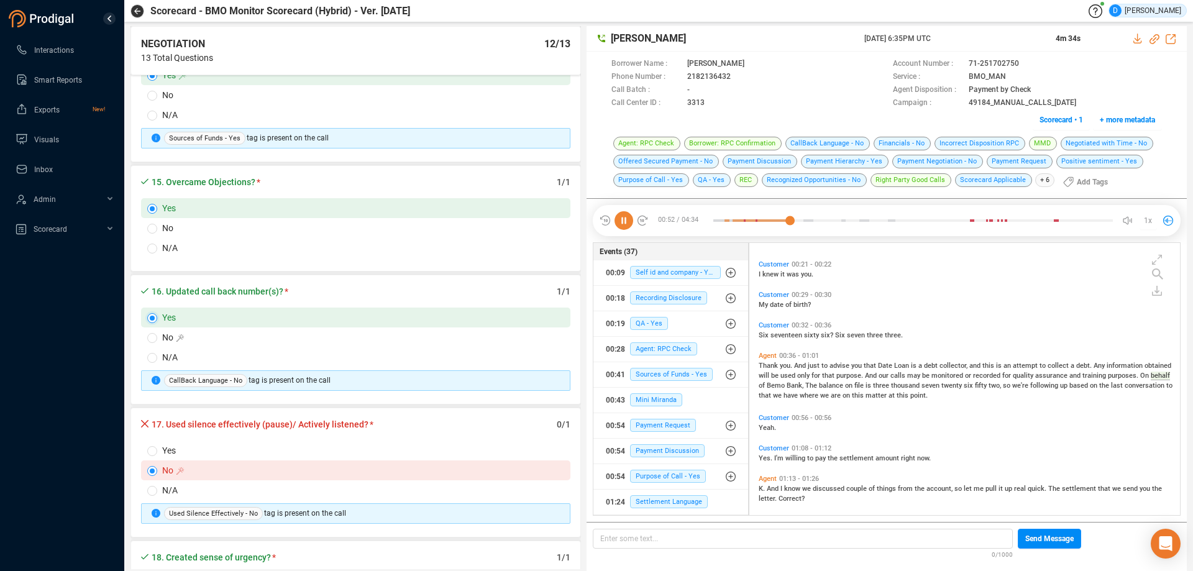
scroll to position [1926, 0]
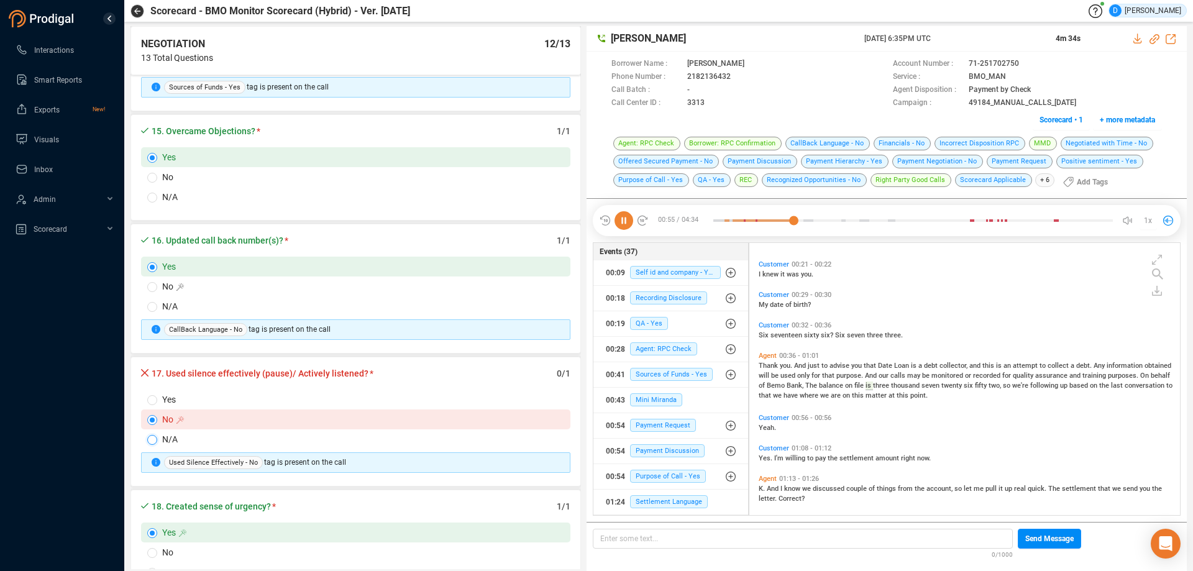
click at [150, 435] on input "N/A" at bounding box center [152, 440] width 10 height 10
radio input "true"
radio input "false"
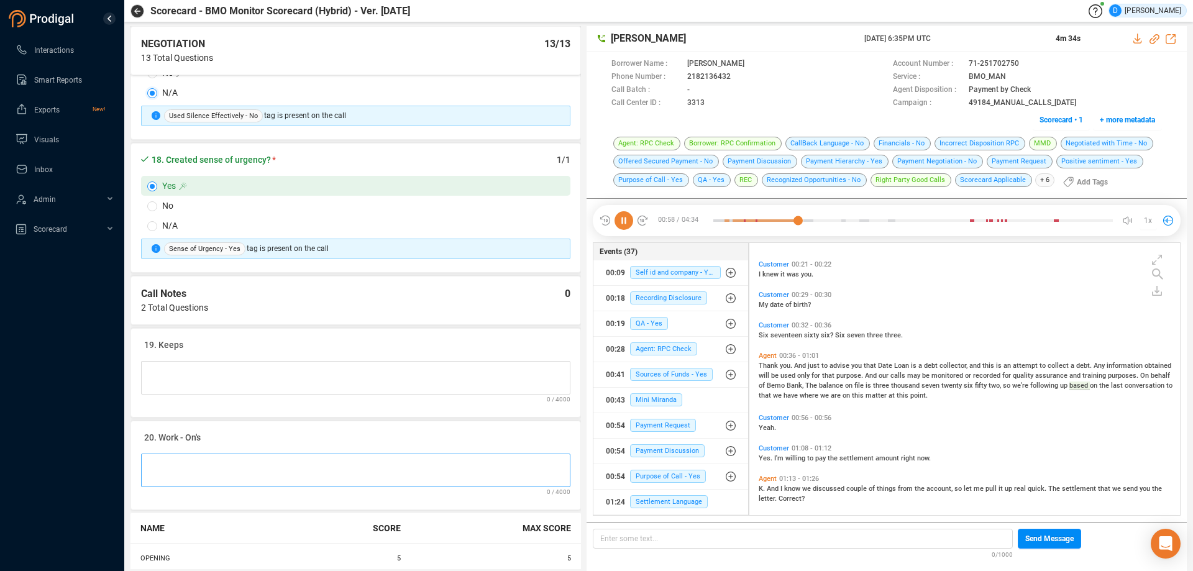
scroll to position [2299, 0]
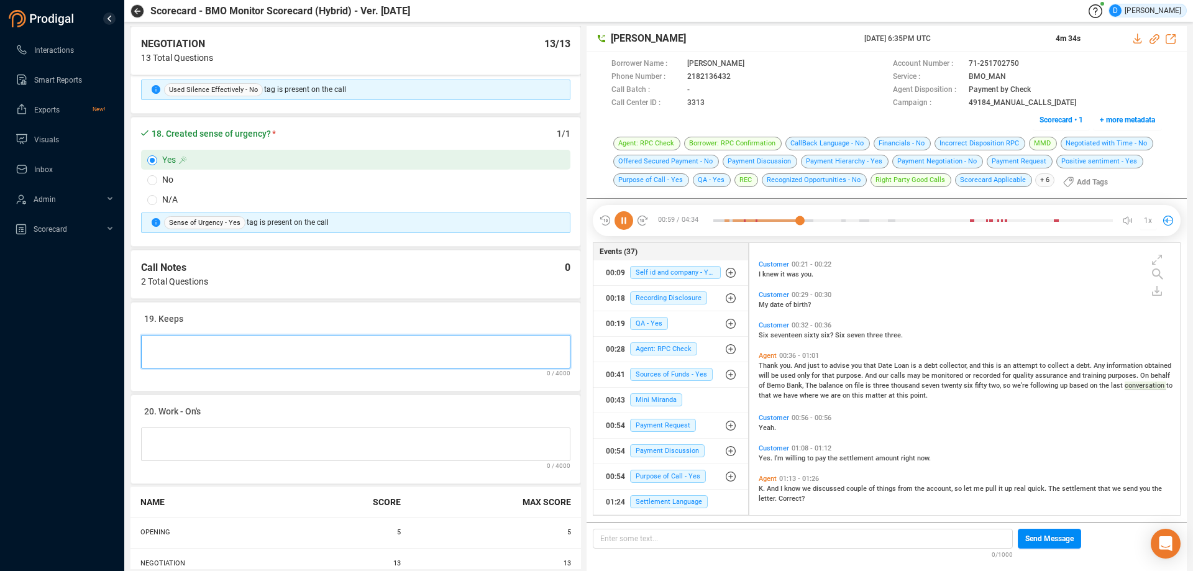
click at [168, 352] on Notes at bounding box center [355, 352] width 429 height 34
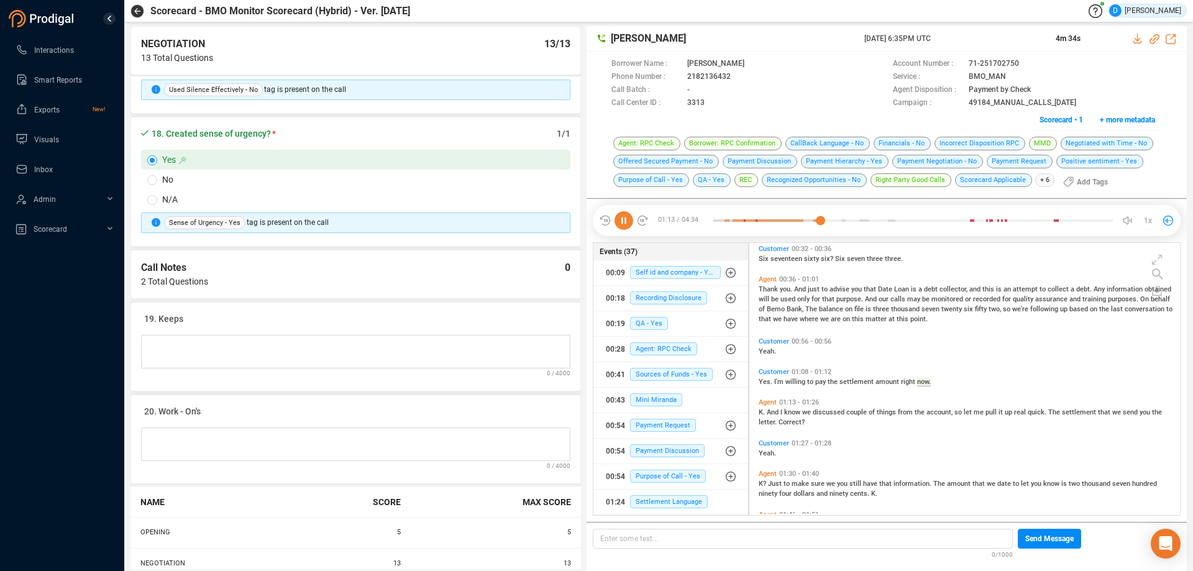
scroll to position [244, 0]
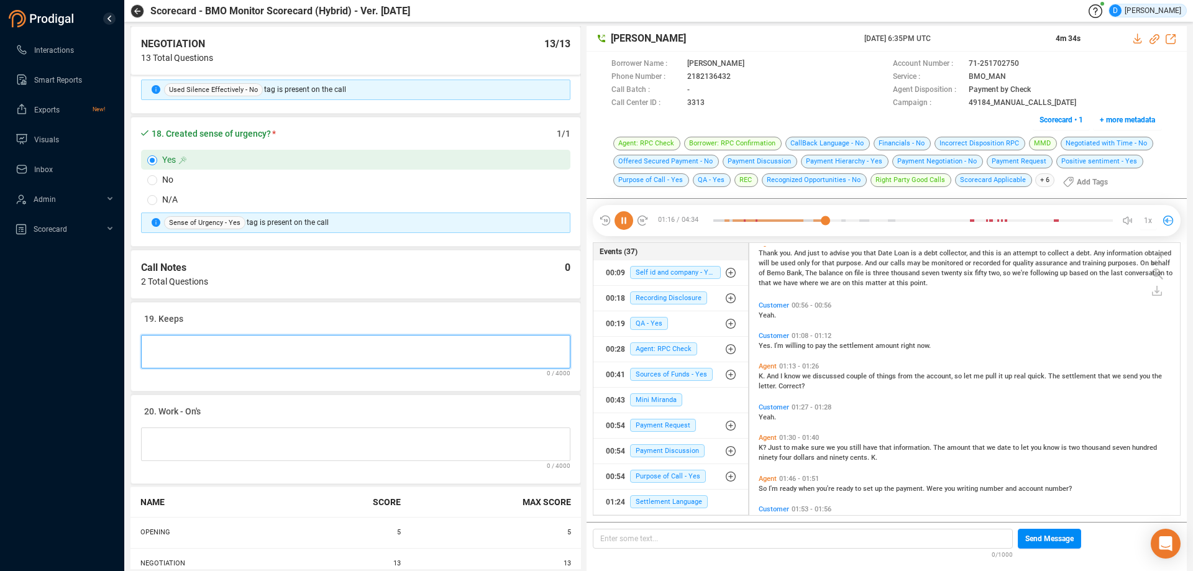
drag, startPoint x: 295, startPoint y: 361, endPoint x: 385, endPoint y: 381, distance: 91.7
click at [295, 361] on Notes at bounding box center [355, 352] width 429 height 34
type Notes "G"
type Notes "Go"
type Notes "Goo"
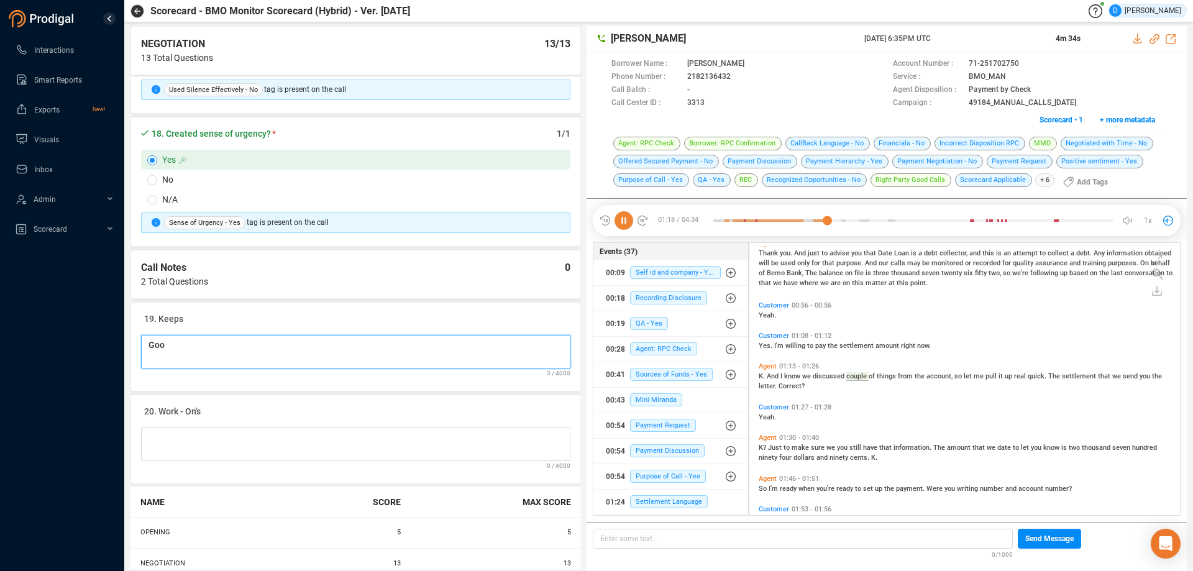
type Notes "Good"
type Notes "Good j"
type Notes "Good jo"
type Notes "Good job"
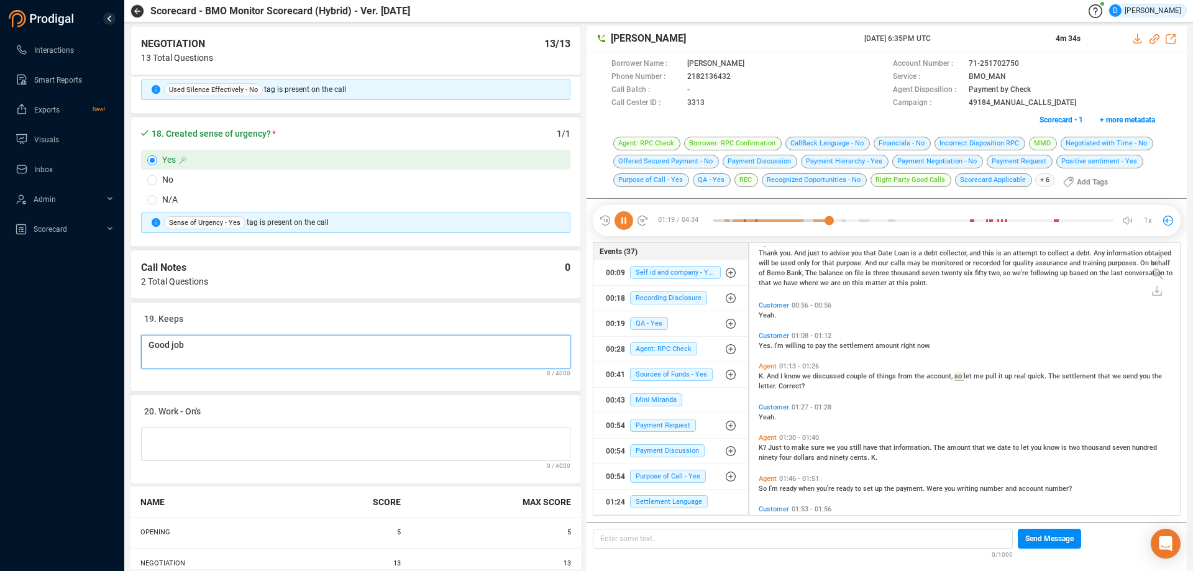
type Notes "Good job"
type Notes "Good job o"
type Notes "Good job on"
type Notes "Good job on f"
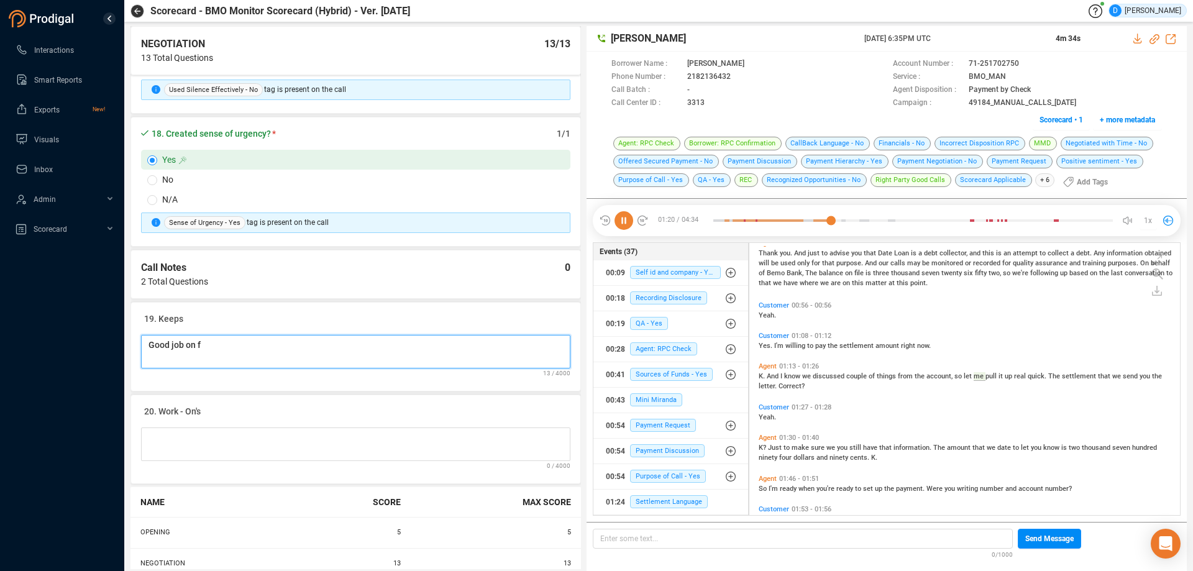
type Notes "Good job on fo"
type Notes "Good job on fol"
type Notes "Good job on foll"
type Notes "Good job on follo"
type Notes "Good job on follow"
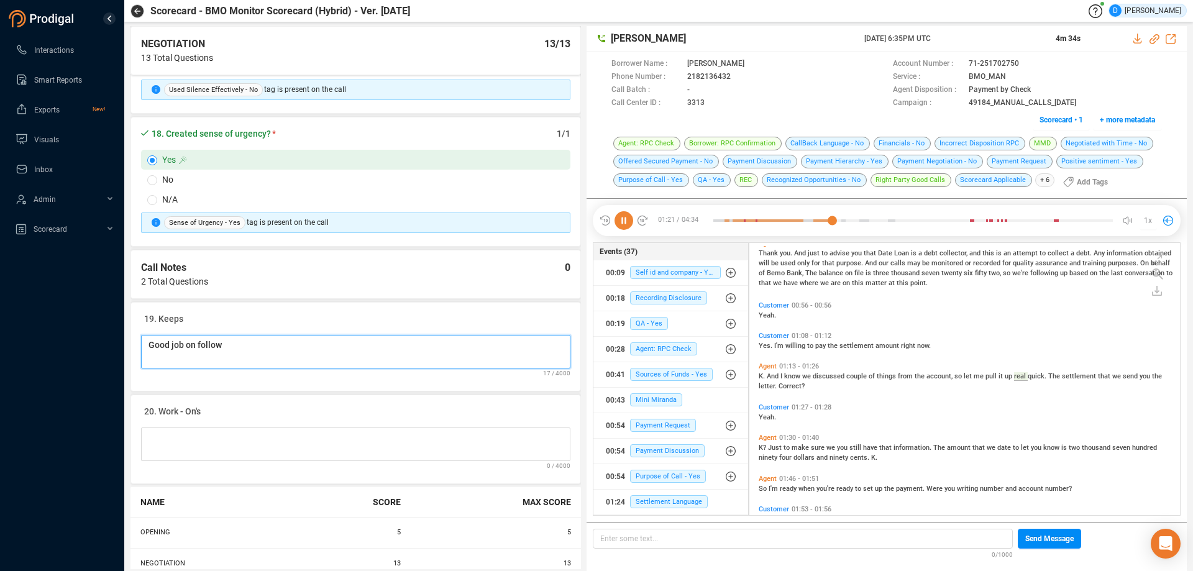
type Notes "Good job on followi"
type Notes "Good job on followin"
type Notes "Good job on following"
type Notes "Good job on following u"
type Notes "Good job on following up"
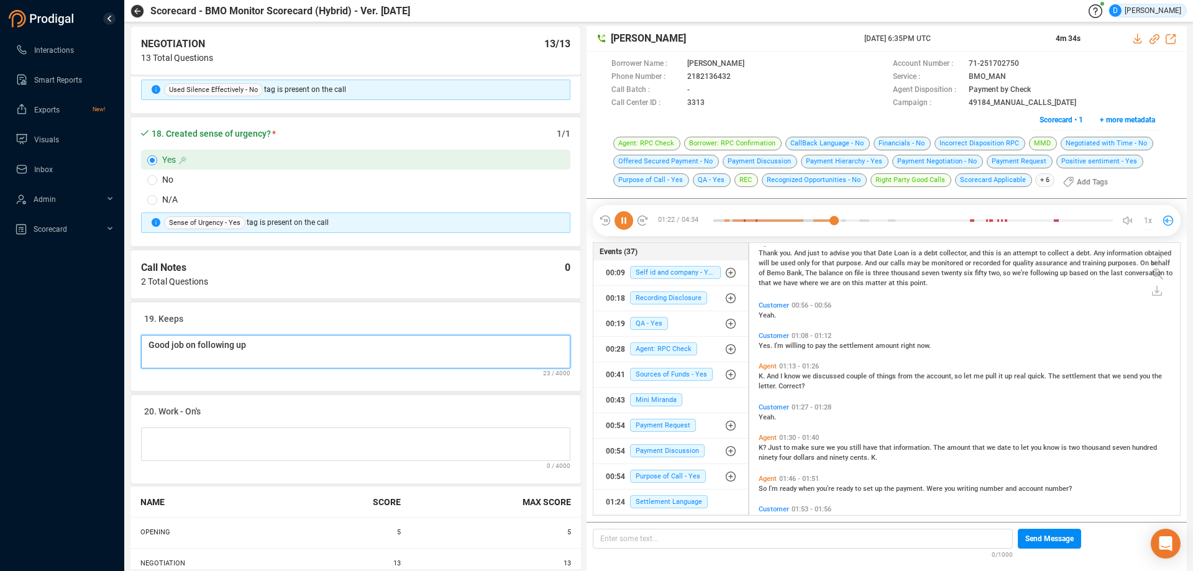
type Notes "Good job on following up"
type Notes "Good job on following up a"
type Notes "Good job on following up an"
type Notes "Good job on following up and"
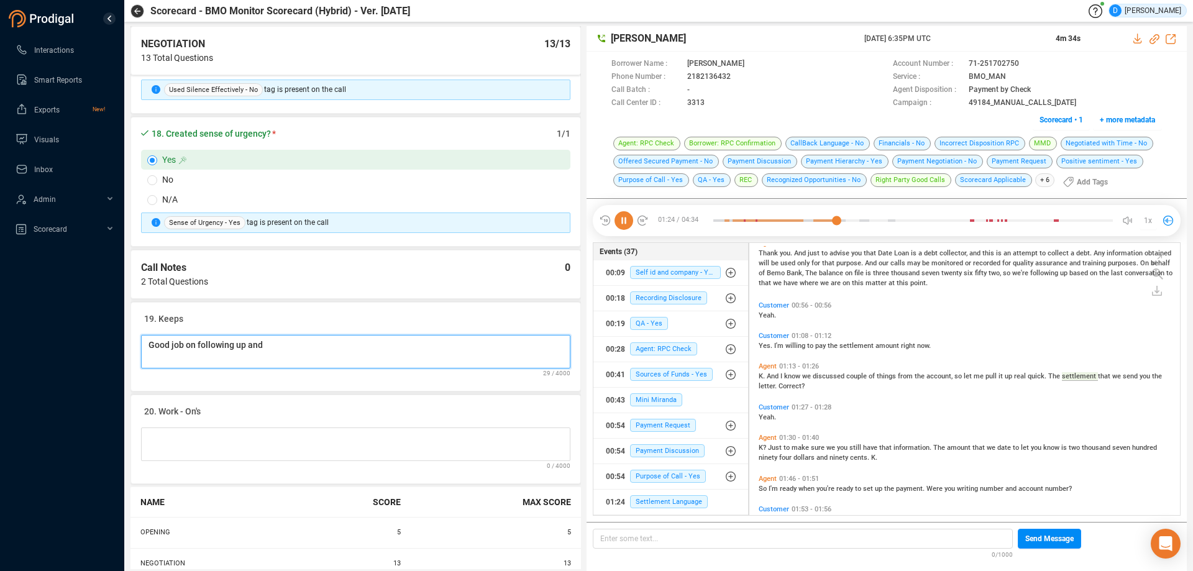
type Notes "Good job on following up and s"
type Notes "Good job on following up and se"
type Notes "Good job on following up and sec"
type Notes "Good job on following up and secu"
type Notes "Good job on following up and secur"
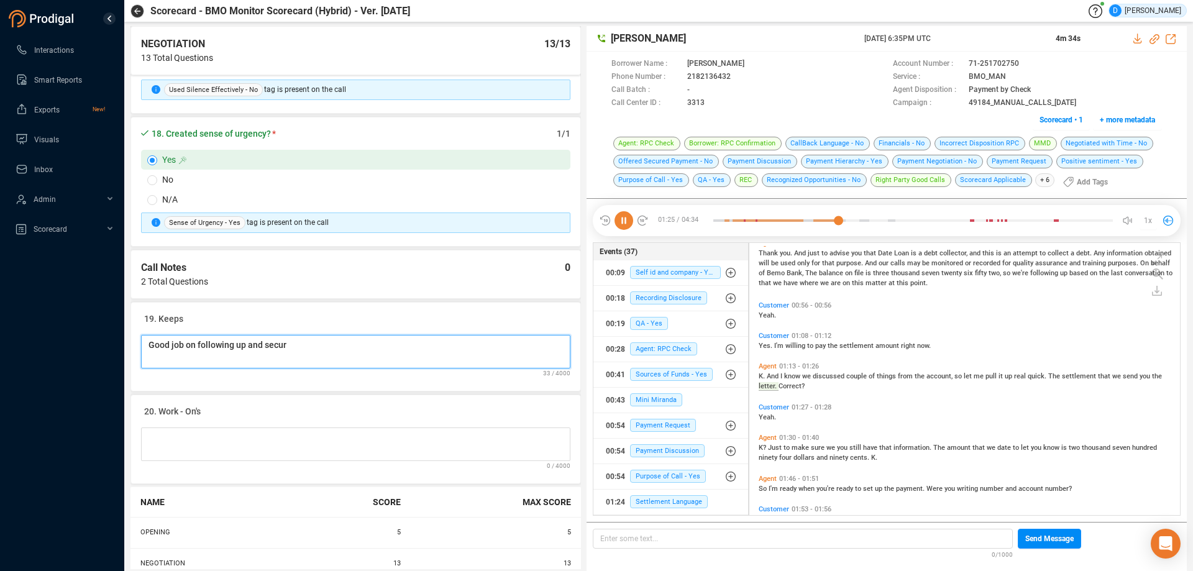
type Notes "Good job on following up and securi"
type Notes "Good job on following up and securin"
type Notes "Good job on following up and securing"
type Notes "Good job on following up and securing t"
type Notes "Good job on following up and securing the"
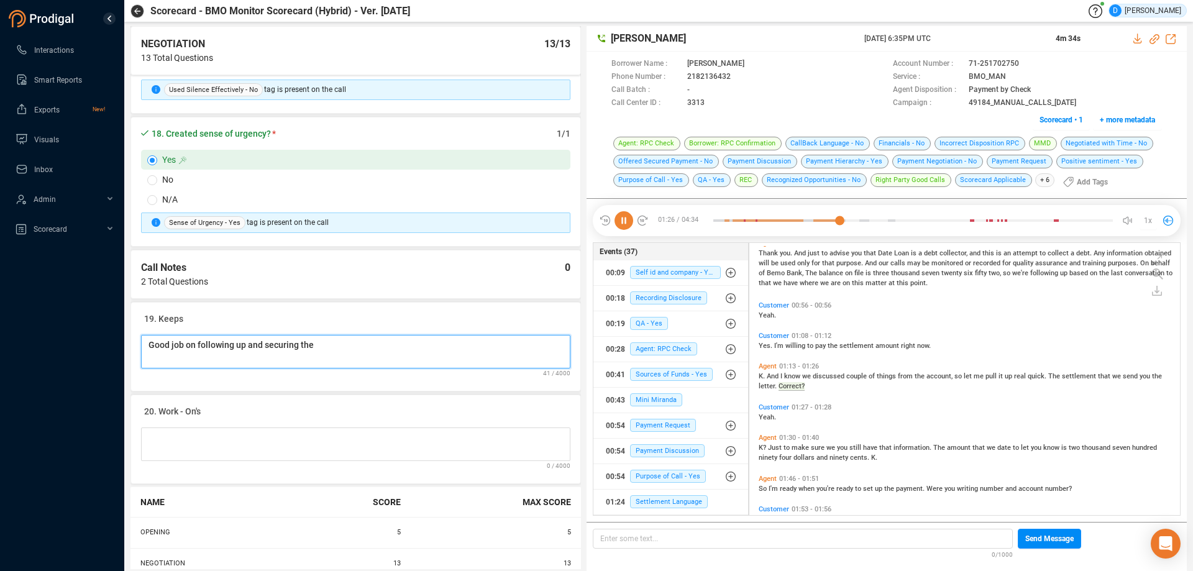
type Notes "Good job on following up and securing the"
type Notes "Good job on following up and securing the S"
type Notes "Good job on following up and securing the SO"
type Notes "Good job on following up and securing the SOF"
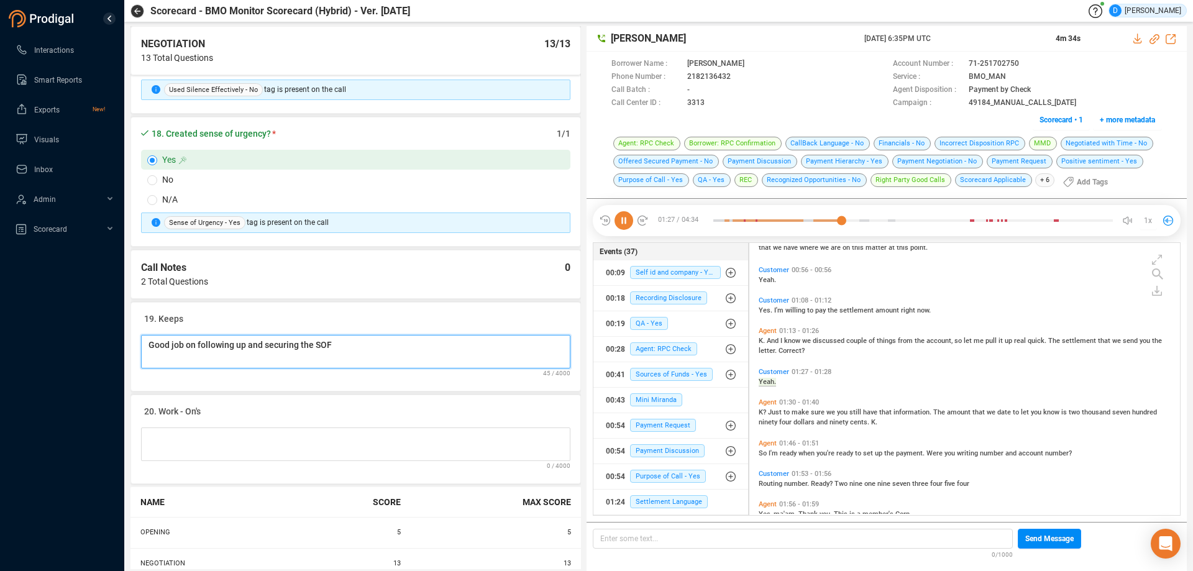
type Notes "Good job on following up and securing the SOF"
type Notes "Good job on following up and securing the SO"
type Notes "Good job on following up and securing the S"
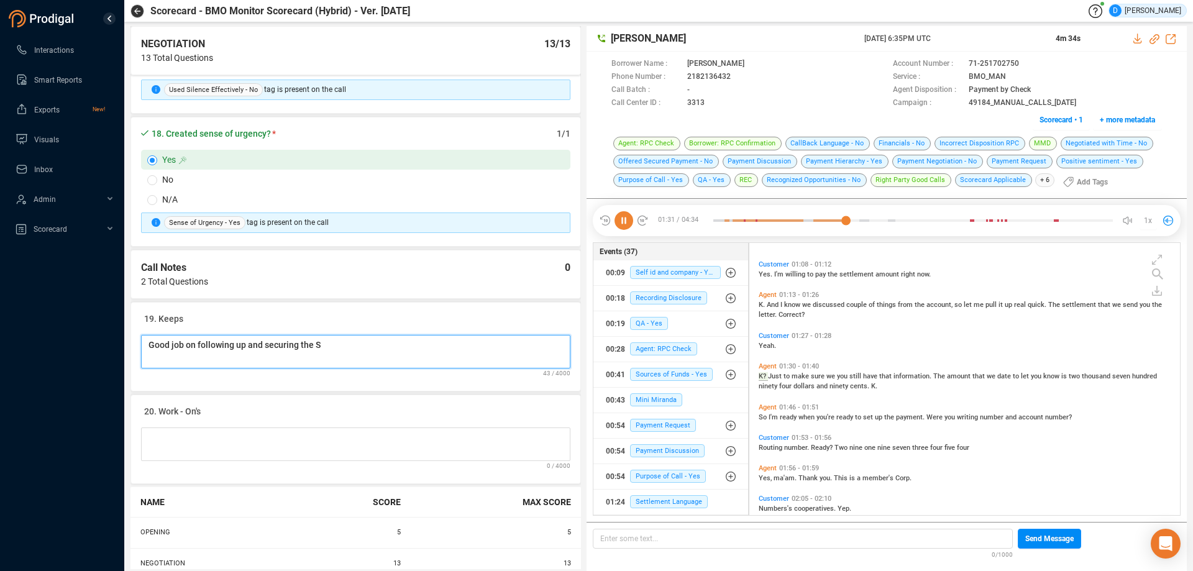
type Notes "Good job on following up and securing the SO"
type Notes "Good job on following up and securing the SOF"
type Notes "Good job on following up and securing the SO"
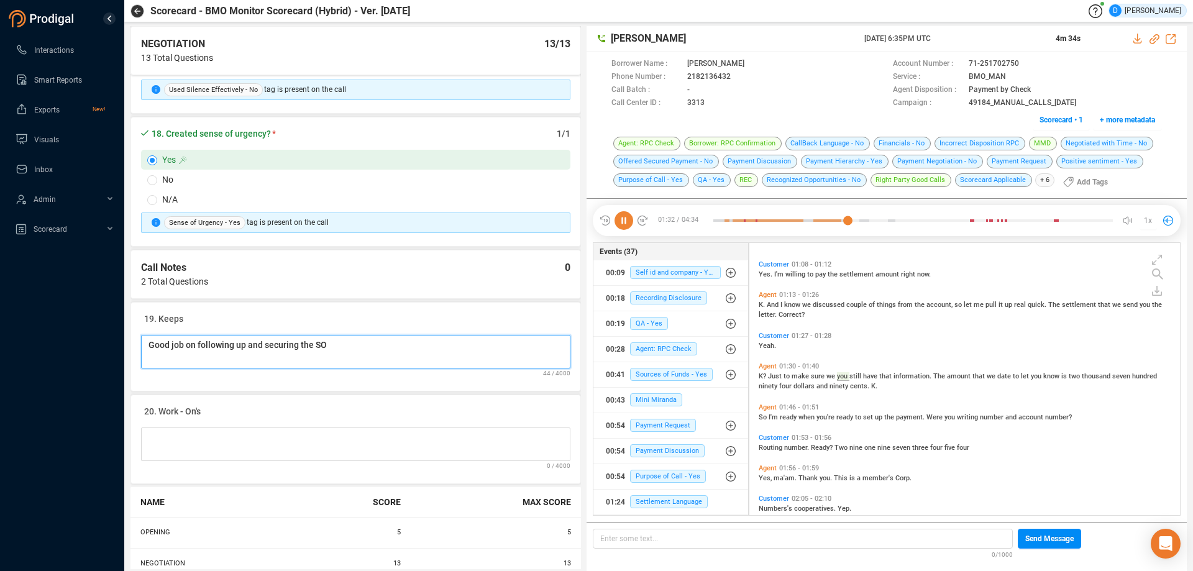
type Notes "Good job on following up and securing the S"
type Notes "Good job on following up and securing the SI"
type Notes "Good job on following up and securing the SIF"
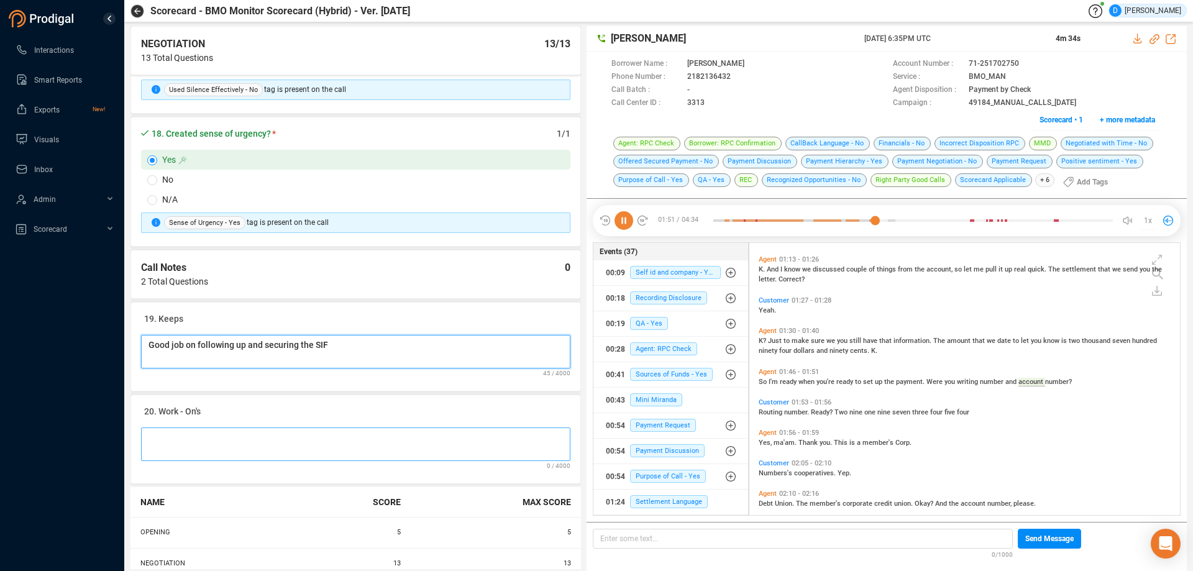
type Notes "Good job on following up and securing the SIF"
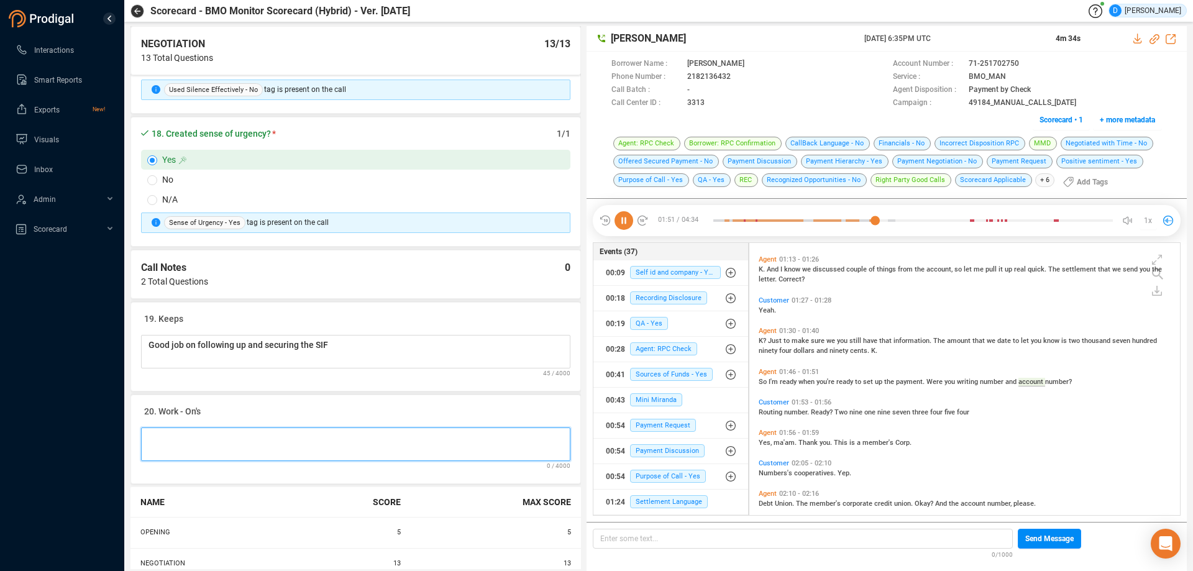
click at [168, 437] on Notes at bounding box center [355, 445] width 429 height 34
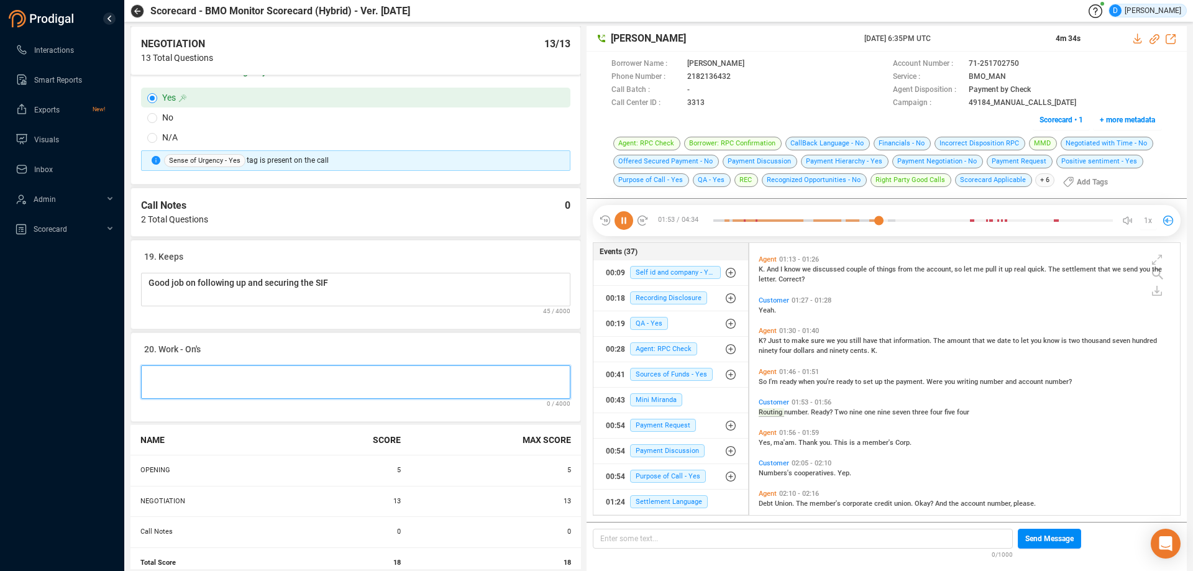
scroll to position [382, 0]
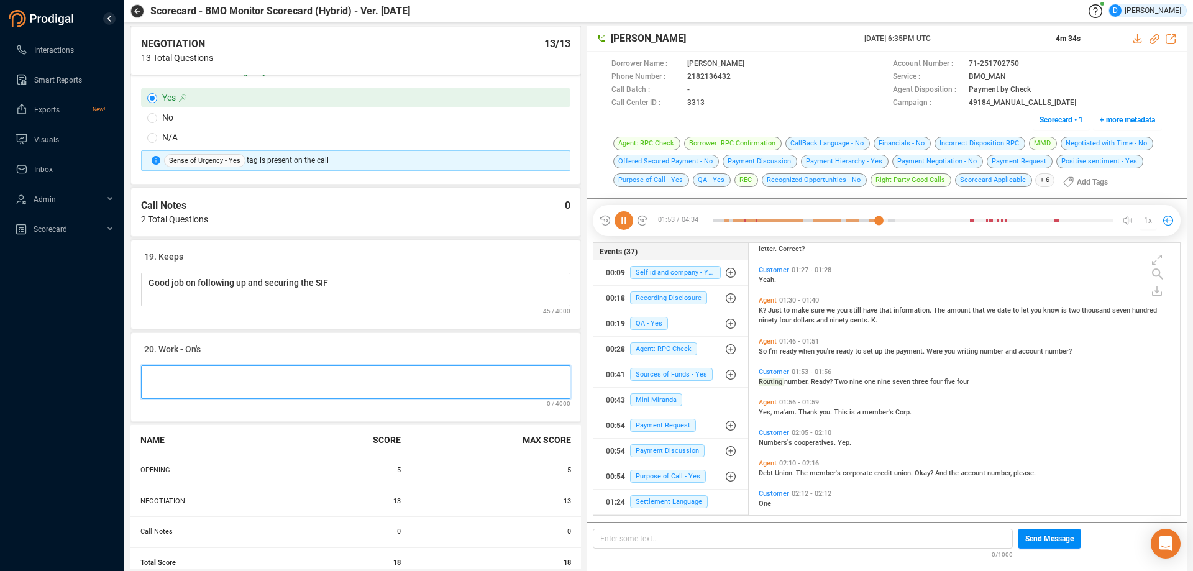
type Notes "N"
type Notes "N/"
type Notes "N/A"
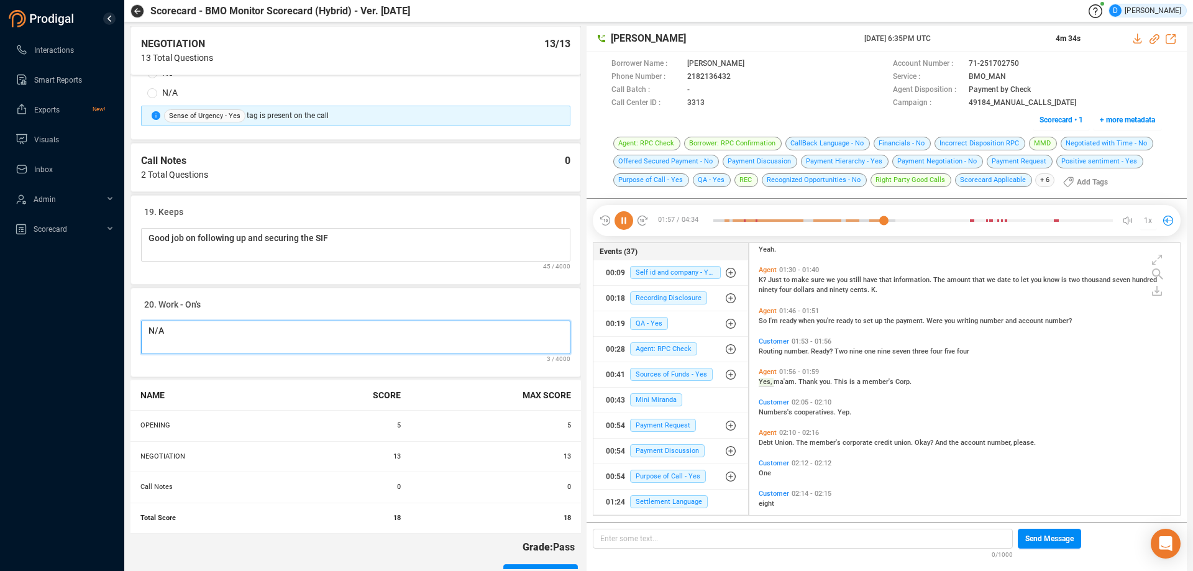
scroll to position [2428, 0]
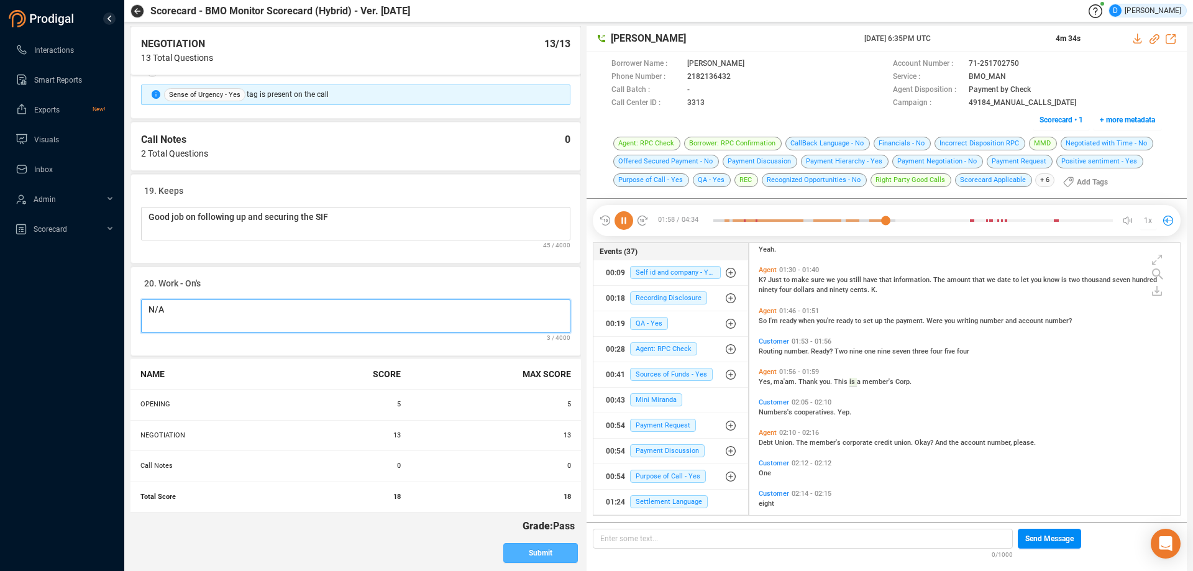
type Notes "N/A"
click at [529, 552] on span "Submit" at bounding box center [541, 553] width 24 height 20
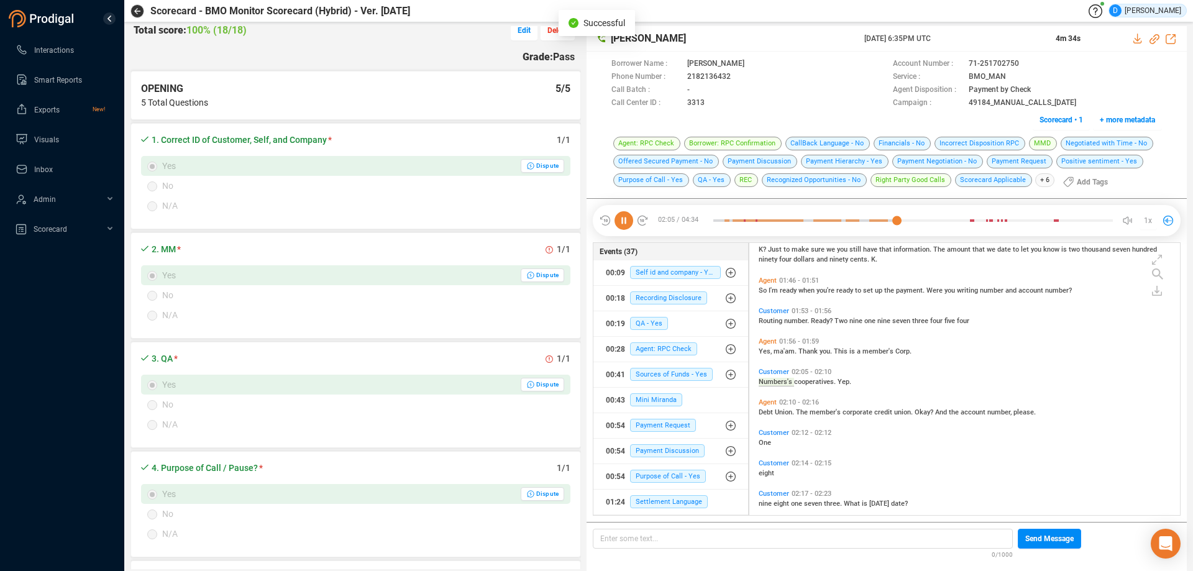
scroll to position [0, 0]
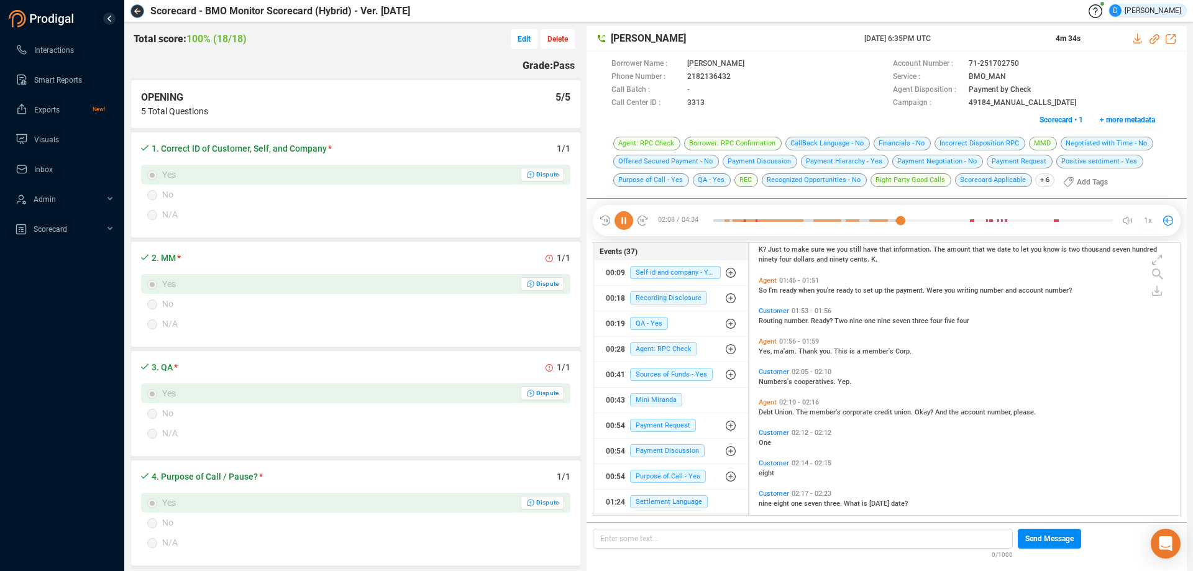
click at [139, 17] on button "button" at bounding box center [138, 11] width 14 height 14
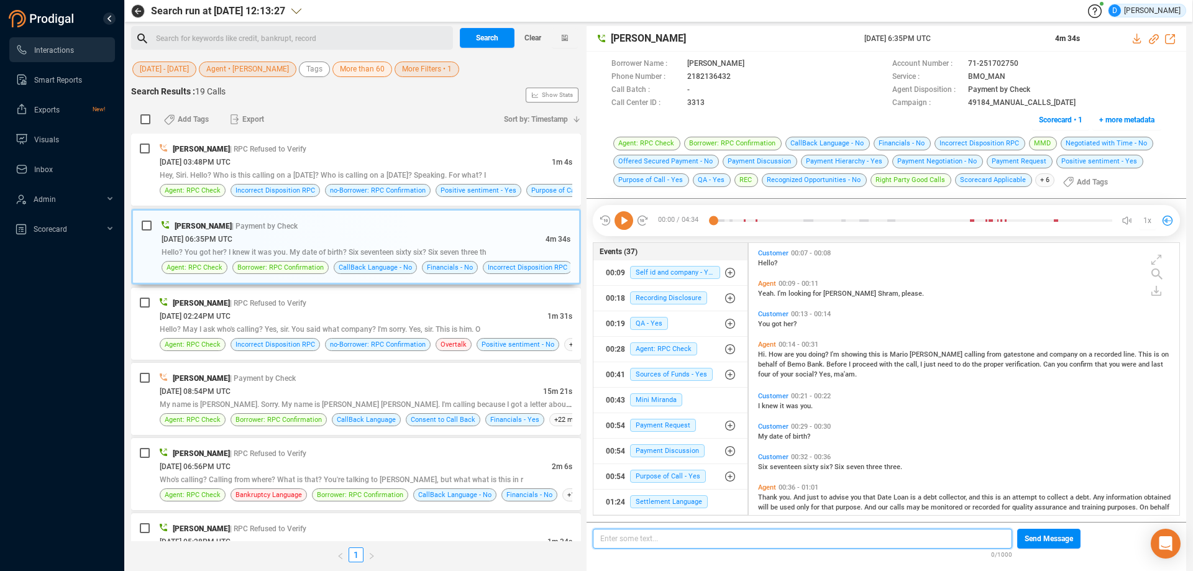
scroll to position [269, 424]
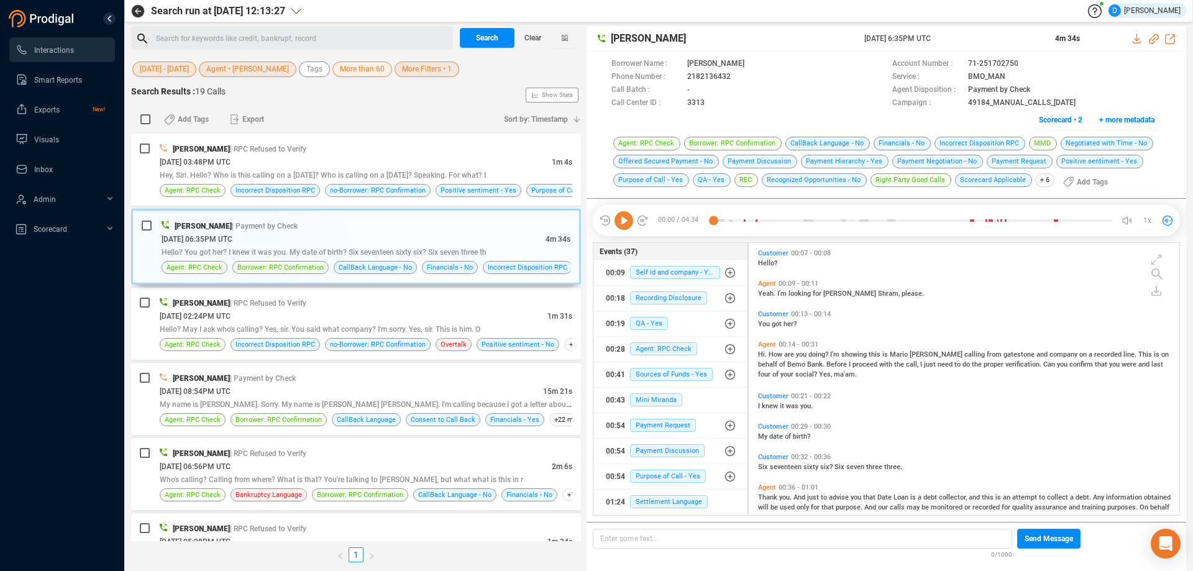
drag, startPoint x: 266, startPoint y: 66, endPoint x: 258, endPoint y: 73, distance: 10.2
click at [267, 66] on span "Agent • [PERSON_NAME]" at bounding box center [247, 70] width 83 height 16
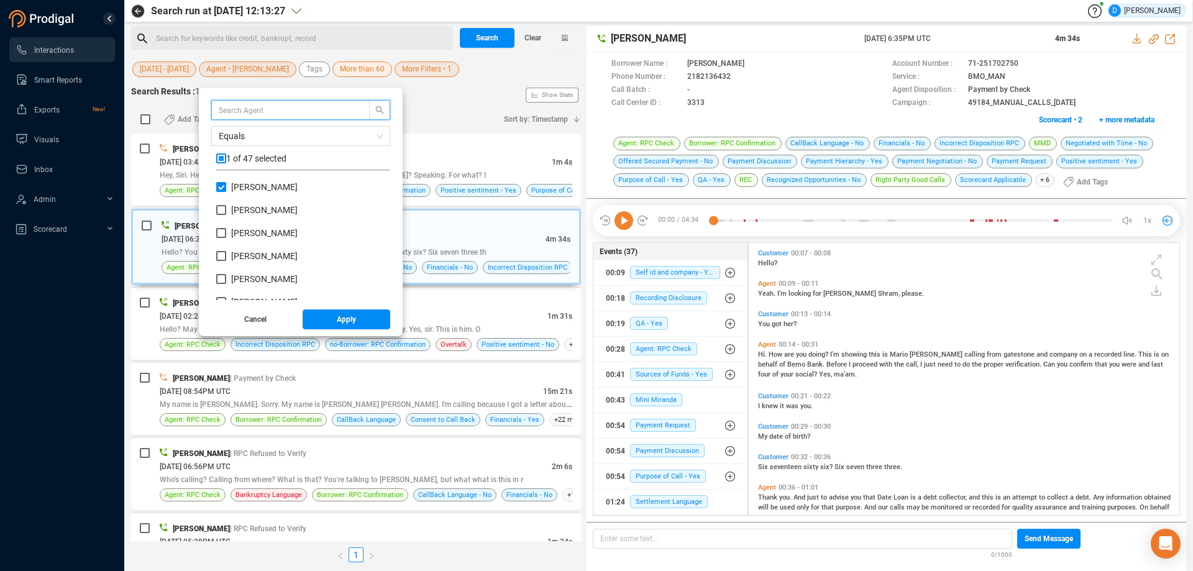
scroll to position [116, 168]
click at [226, 155] on input "checkbox" at bounding box center [221, 158] width 10 height 10
checkbox input "true"
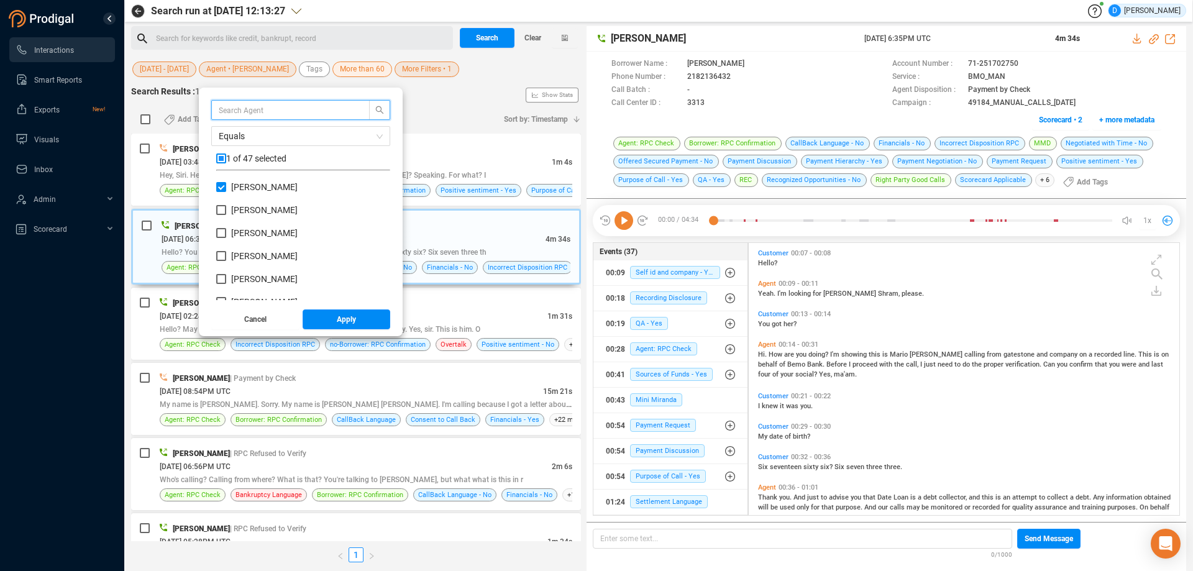
checkbox input "true"
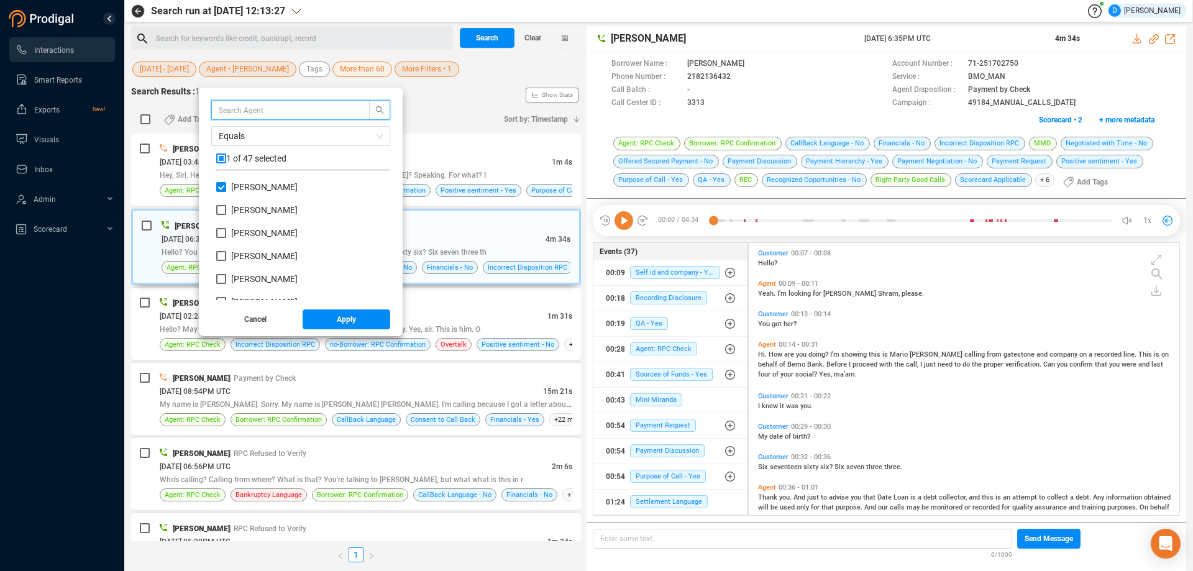
checkbox input "true"
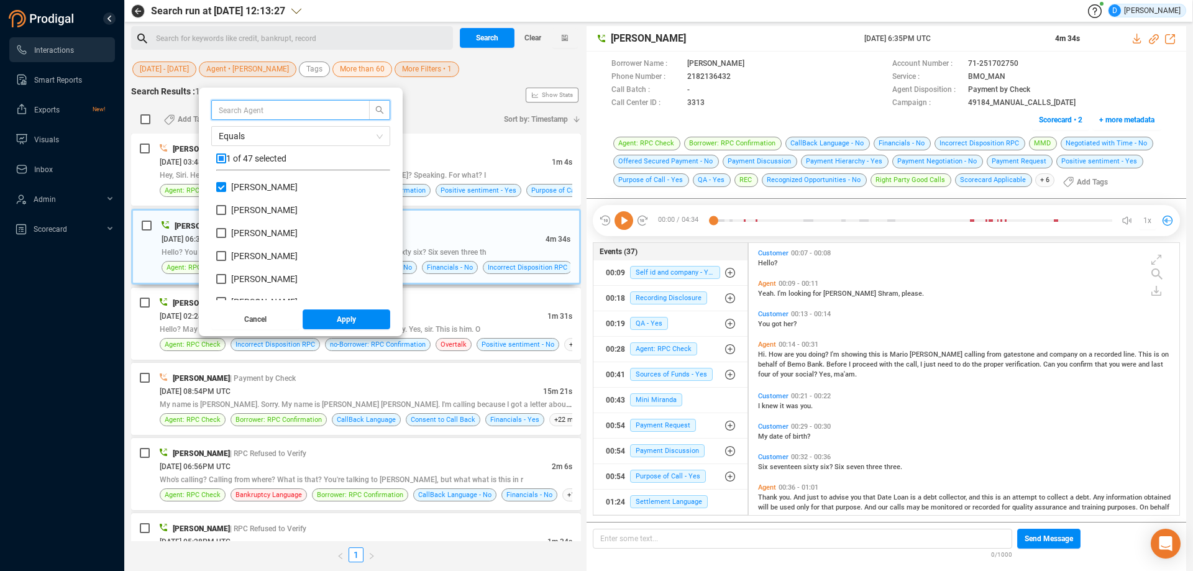
checkbox input "true"
click at [226, 155] on input "checkbox" at bounding box center [221, 158] width 10 height 10
checkbox input "false"
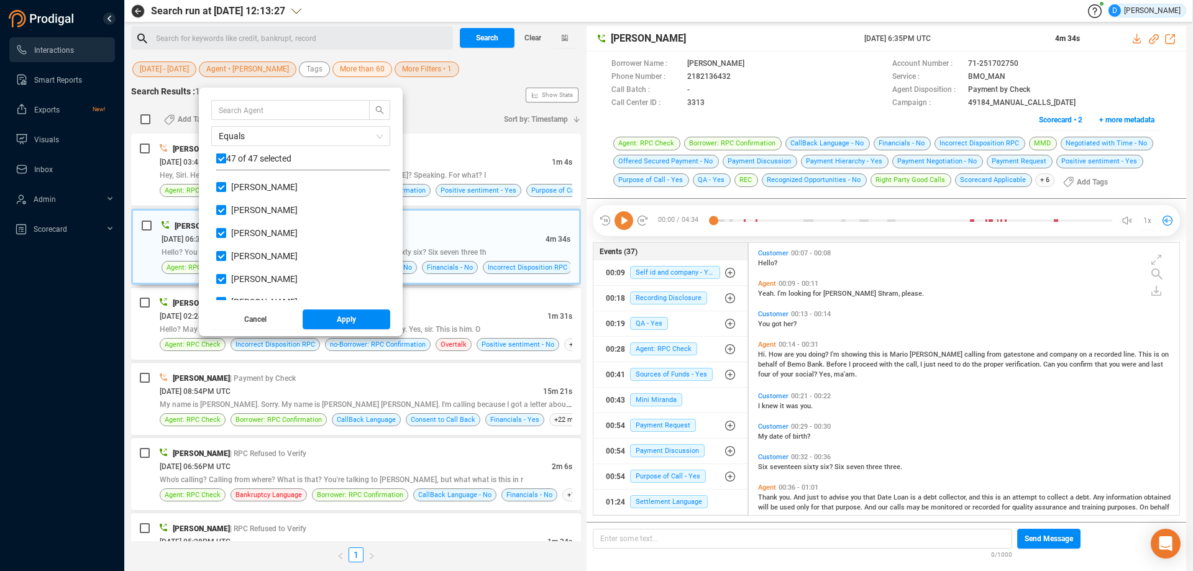
checkbox input "false"
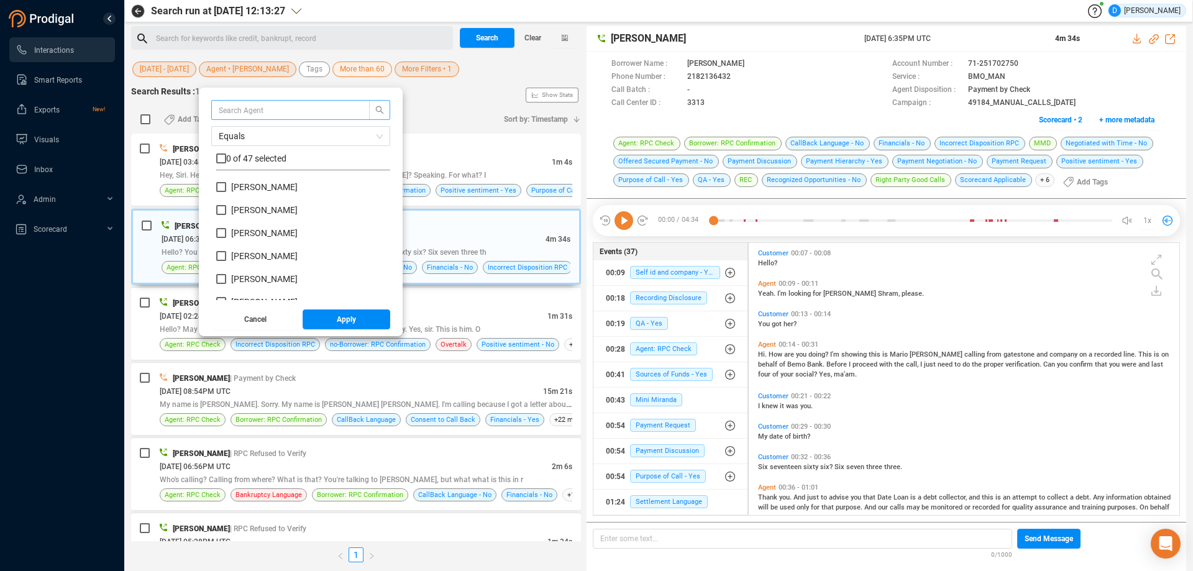
click at [245, 112] on input "text" at bounding box center [285, 110] width 132 height 14
drag, startPoint x: 225, startPoint y: 185, endPoint x: 226, endPoint y: 214, distance: 28.6
click at [226, 188] on input "Chey enne Moon" at bounding box center [221, 187] width 10 height 10
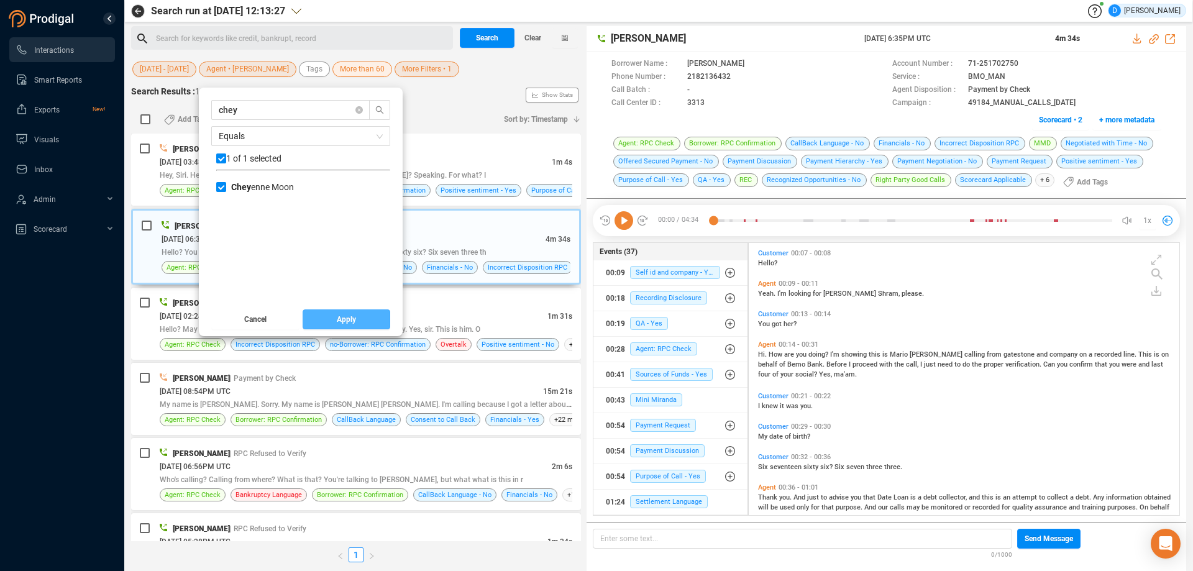
click at [356, 323] on span "Apply" at bounding box center [346, 319] width 19 height 20
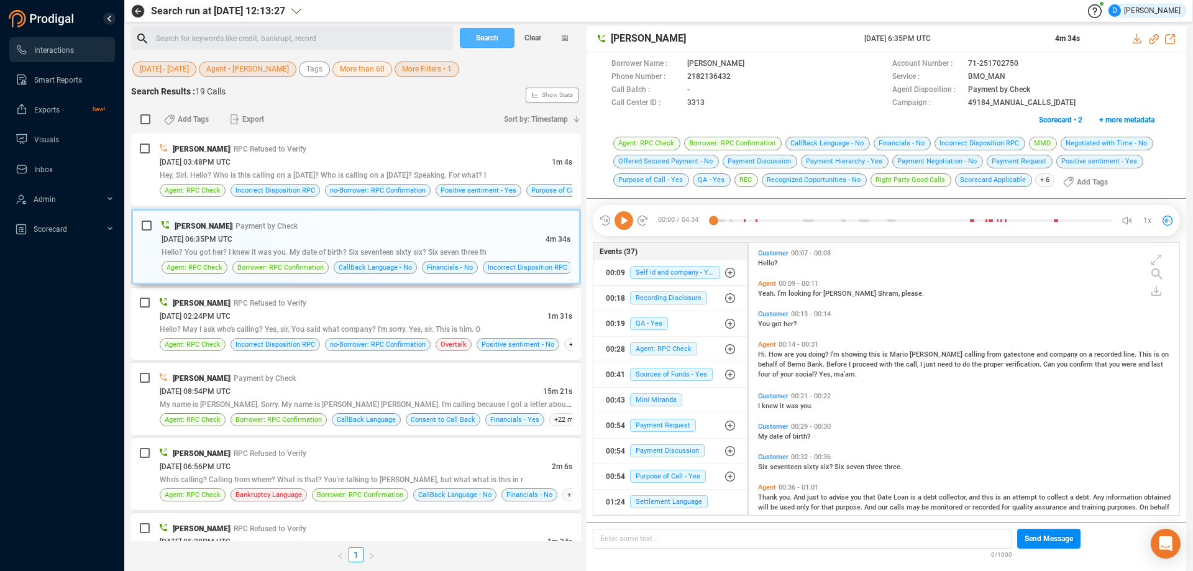
click at [503, 42] on button "Search" at bounding box center [487, 38] width 55 height 20
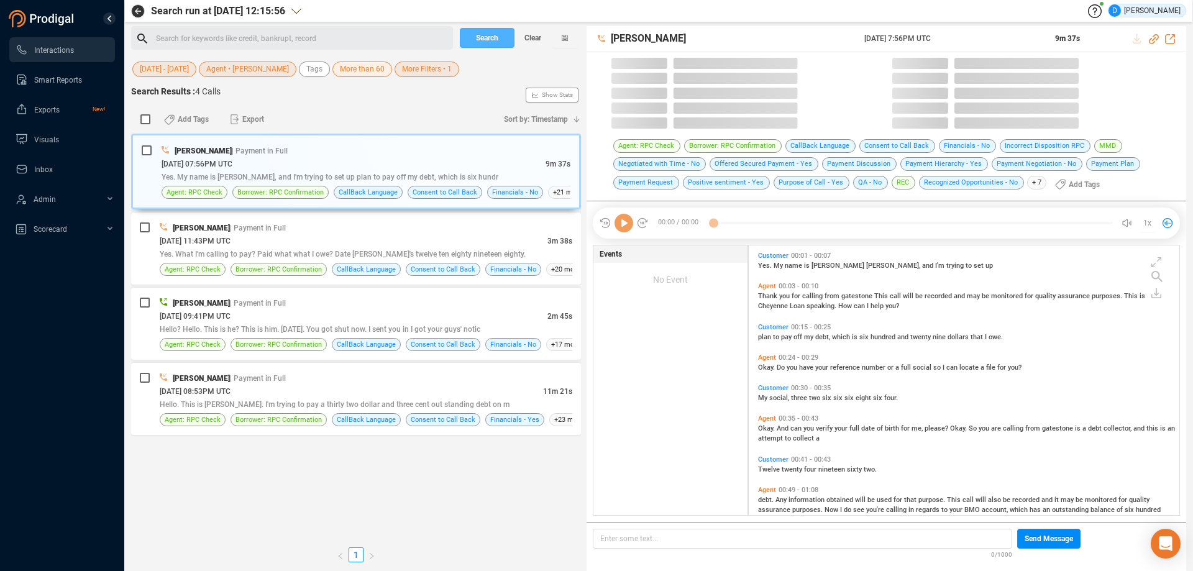
scroll to position [269, 424]
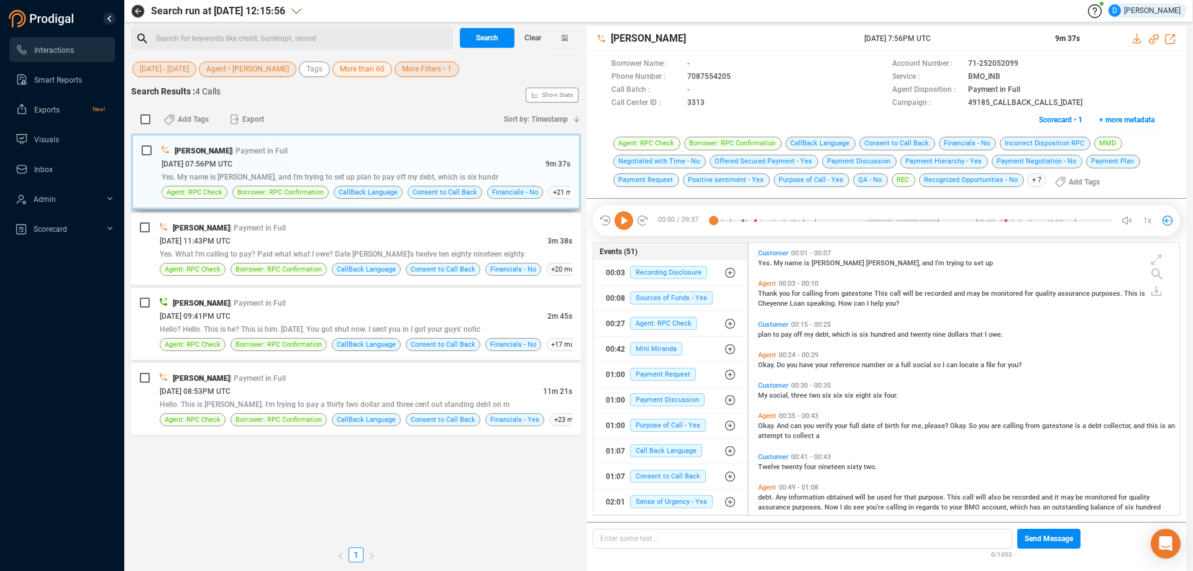
click at [358, 164] on div "[DATE] 07:56PM UTC" at bounding box center [354, 163] width 384 height 13
